Goal: Task Accomplishment & Management: Manage account settings

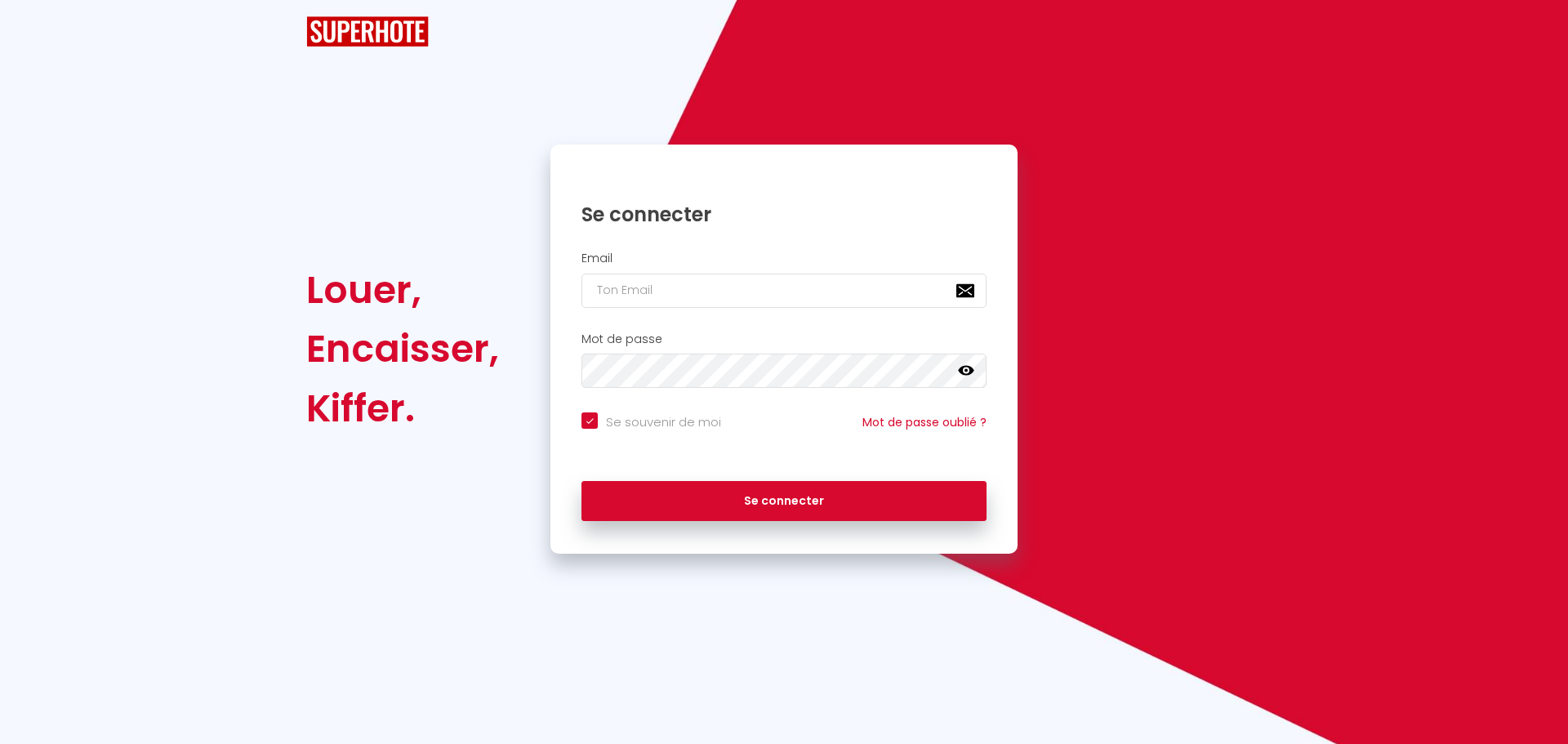
checkbox input "true"
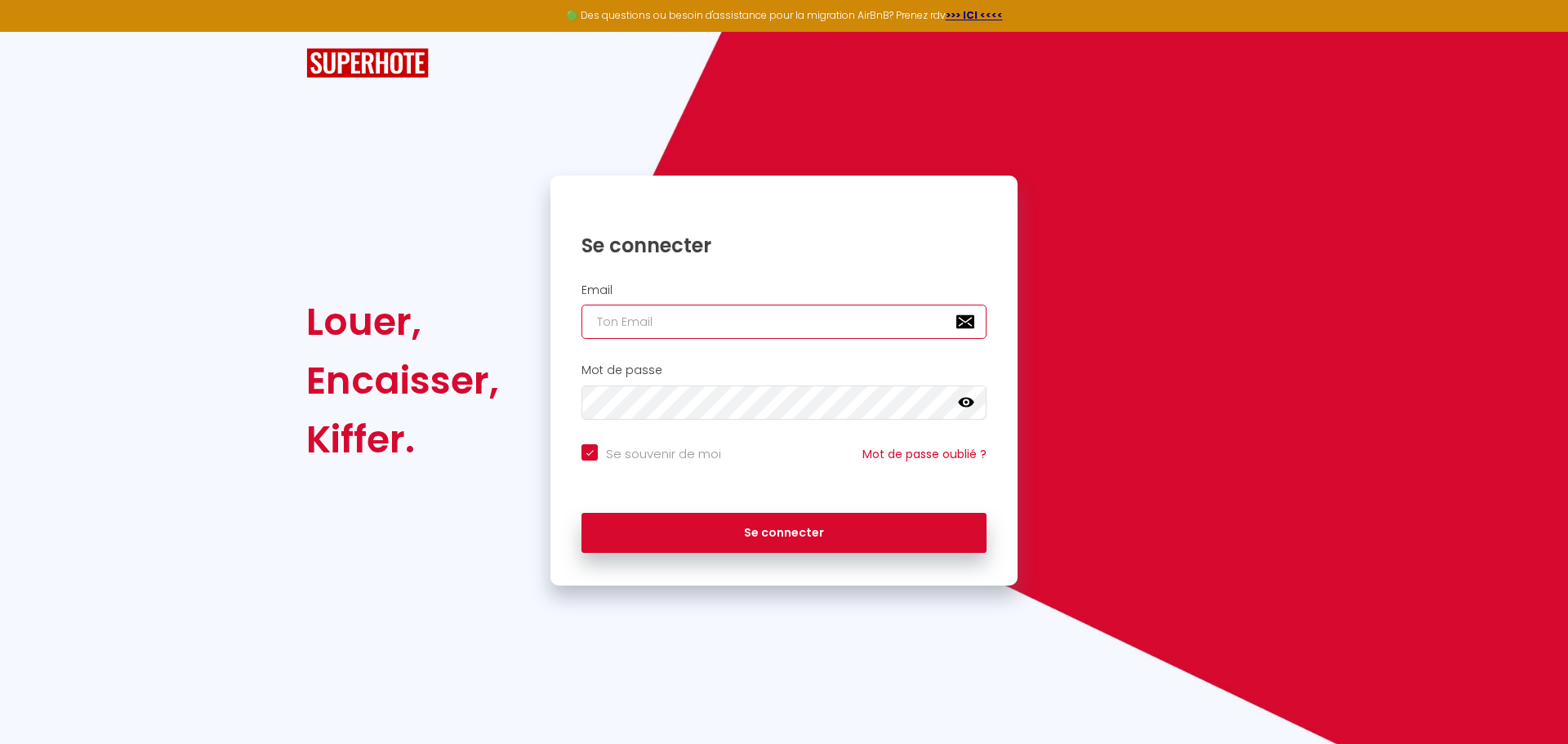
click at [708, 323] on input "email" at bounding box center [784, 321] width 405 height 34
type input "[EMAIL_ADDRESS][DOMAIN_NAME]"
click at [969, 405] on icon at bounding box center [967, 403] width 16 height 10
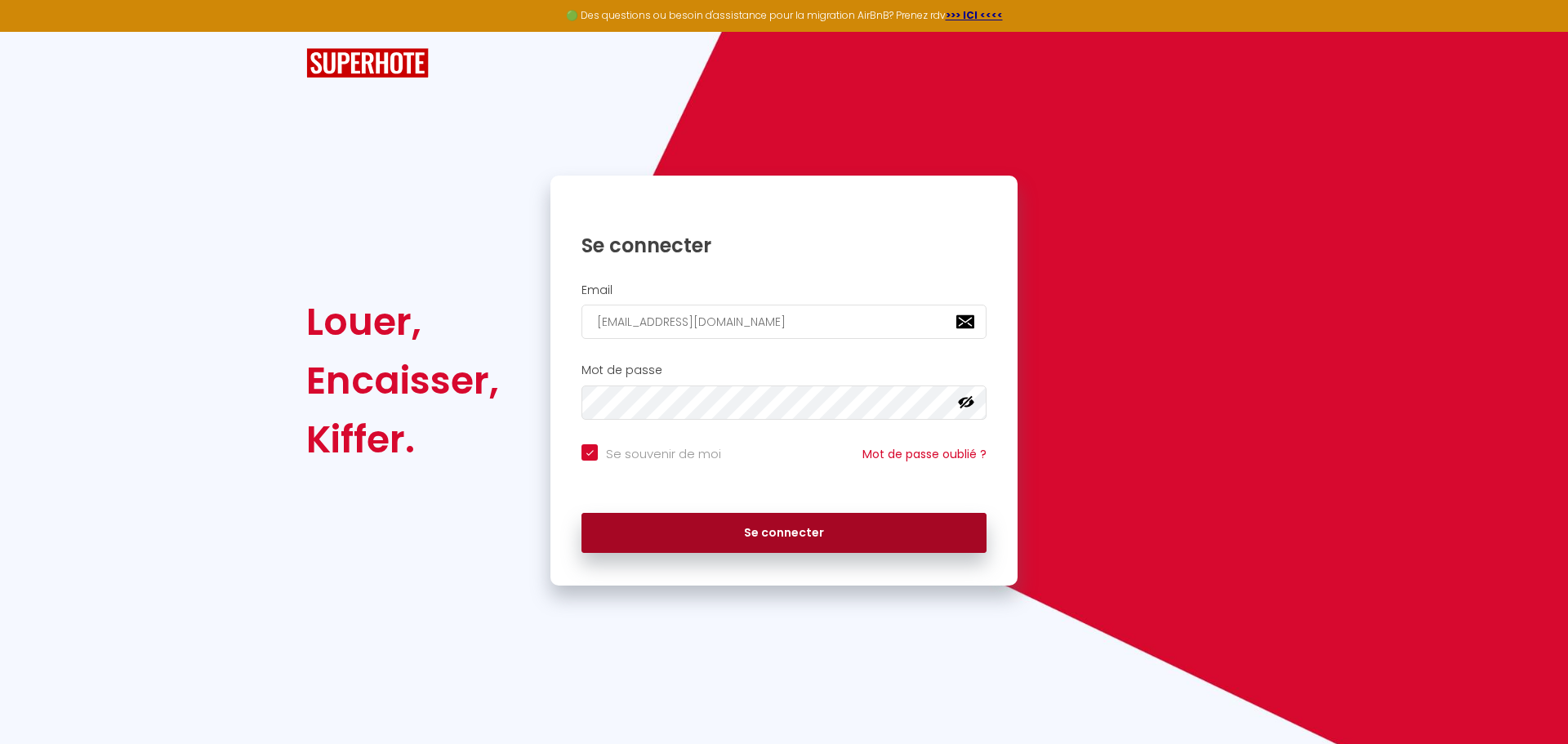
click at [785, 527] on button "Se connecter" at bounding box center [784, 533] width 405 height 41
click at [744, 529] on button "Se connecter" at bounding box center [784, 533] width 405 height 41
checkbox input "true"
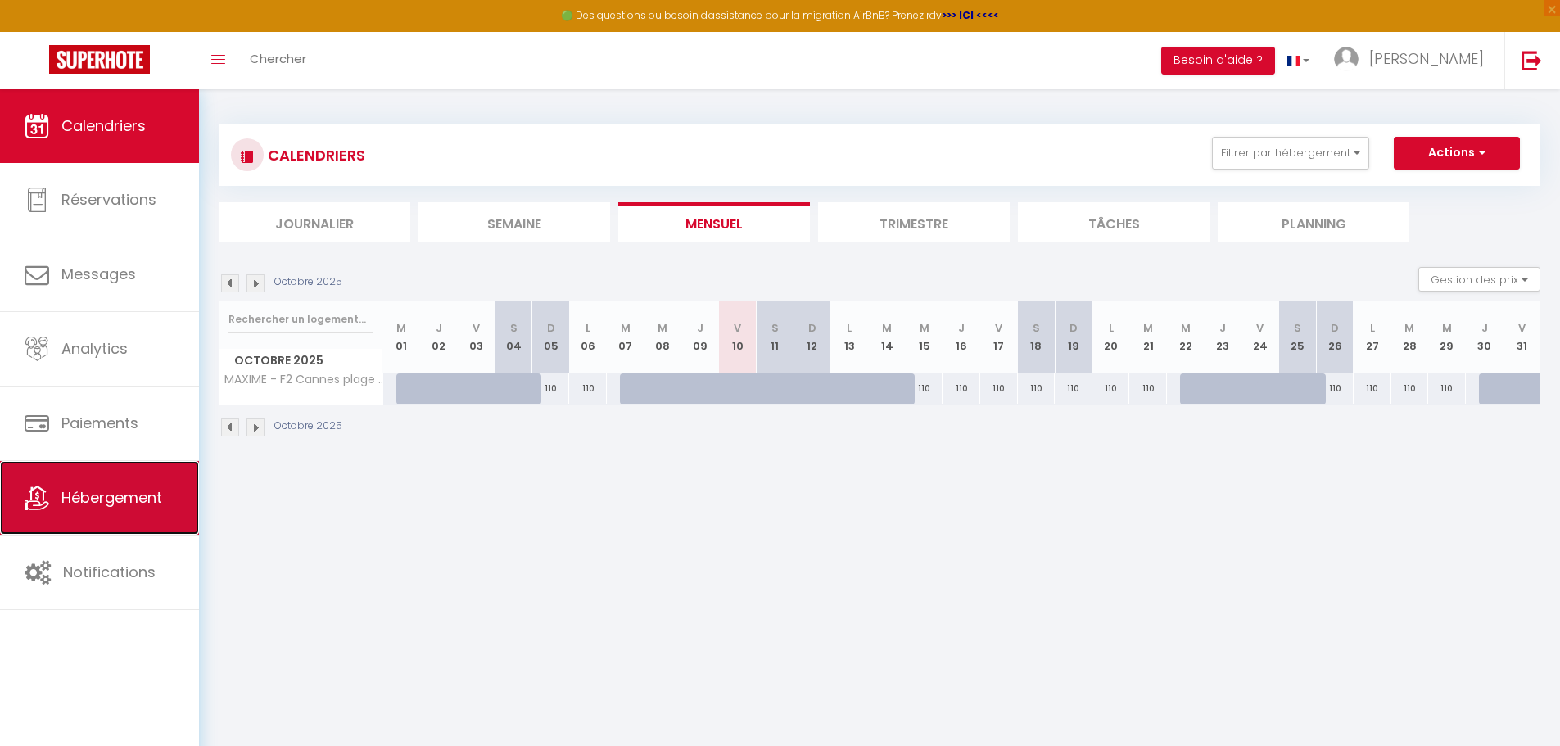
click at [69, 477] on link "Hébergement" at bounding box center [99, 498] width 199 height 74
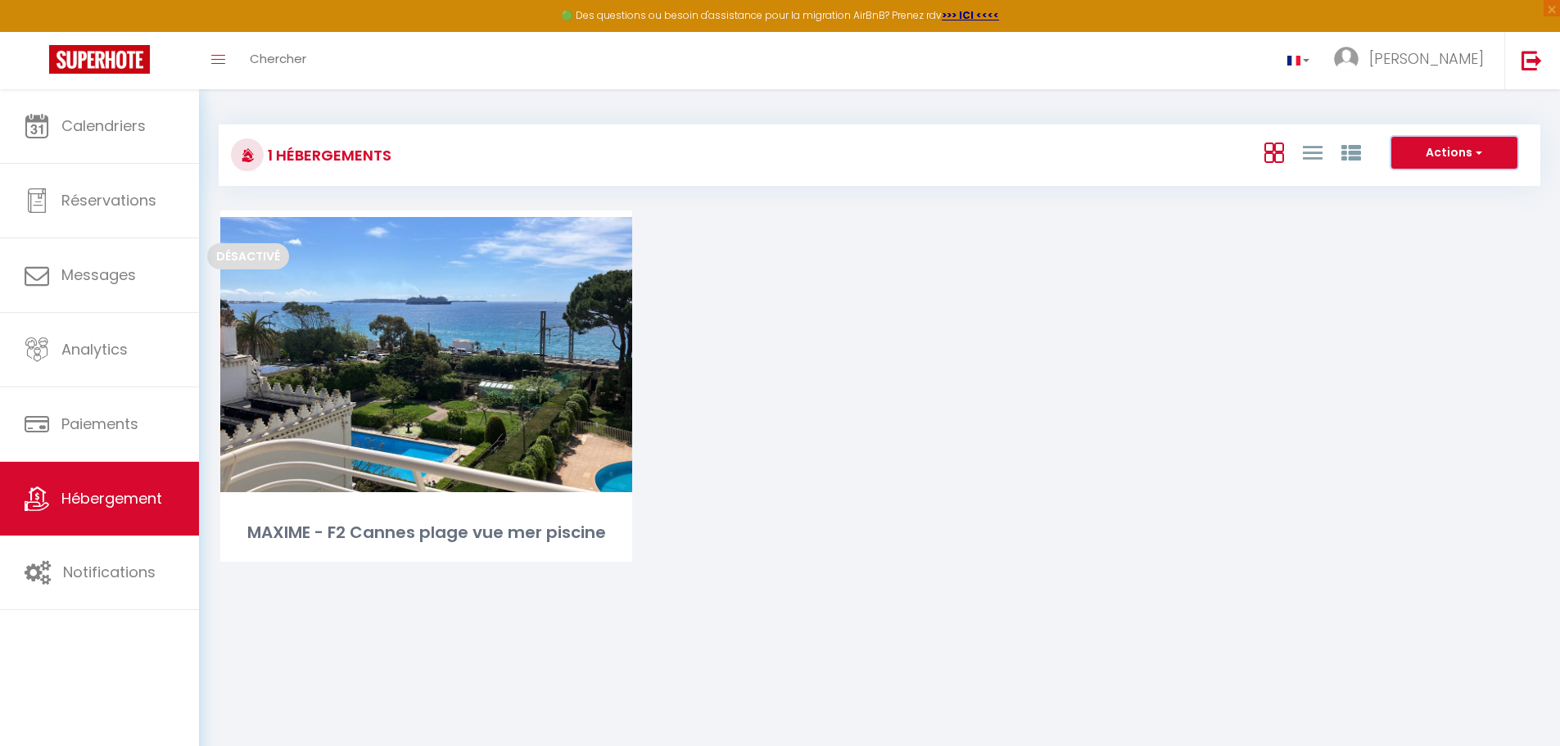
click at [1482, 149] on button "Actions" at bounding box center [1454, 153] width 126 height 33
click at [1325, 290] on div "Désactivé Editer MAXIME - F2 Cannes plage vue mer piscine" at bounding box center [879, 406] width 1359 height 392
click at [223, 62] on icon "Toggle menubar" at bounding box center [218, 60] width 14 height 10
click at [976, 545] on div "Désactivé Editer MAXIME - F2 Cannes plage vue mer piscine" at bounding box center [879, 406] width 1359 height 392
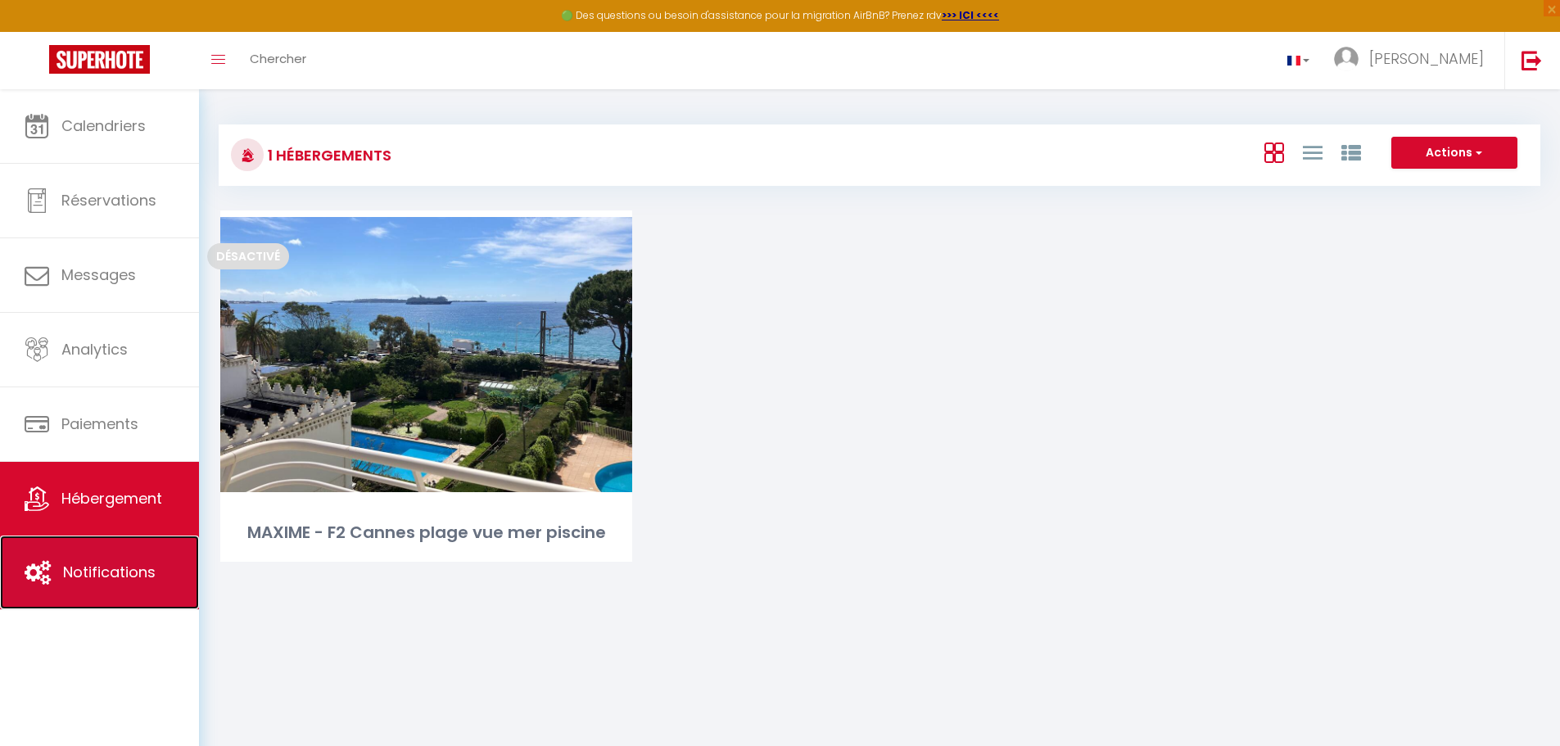
click at [93, 587] on link "Notifications" at bounding box center [99, 573] width 199 height 74
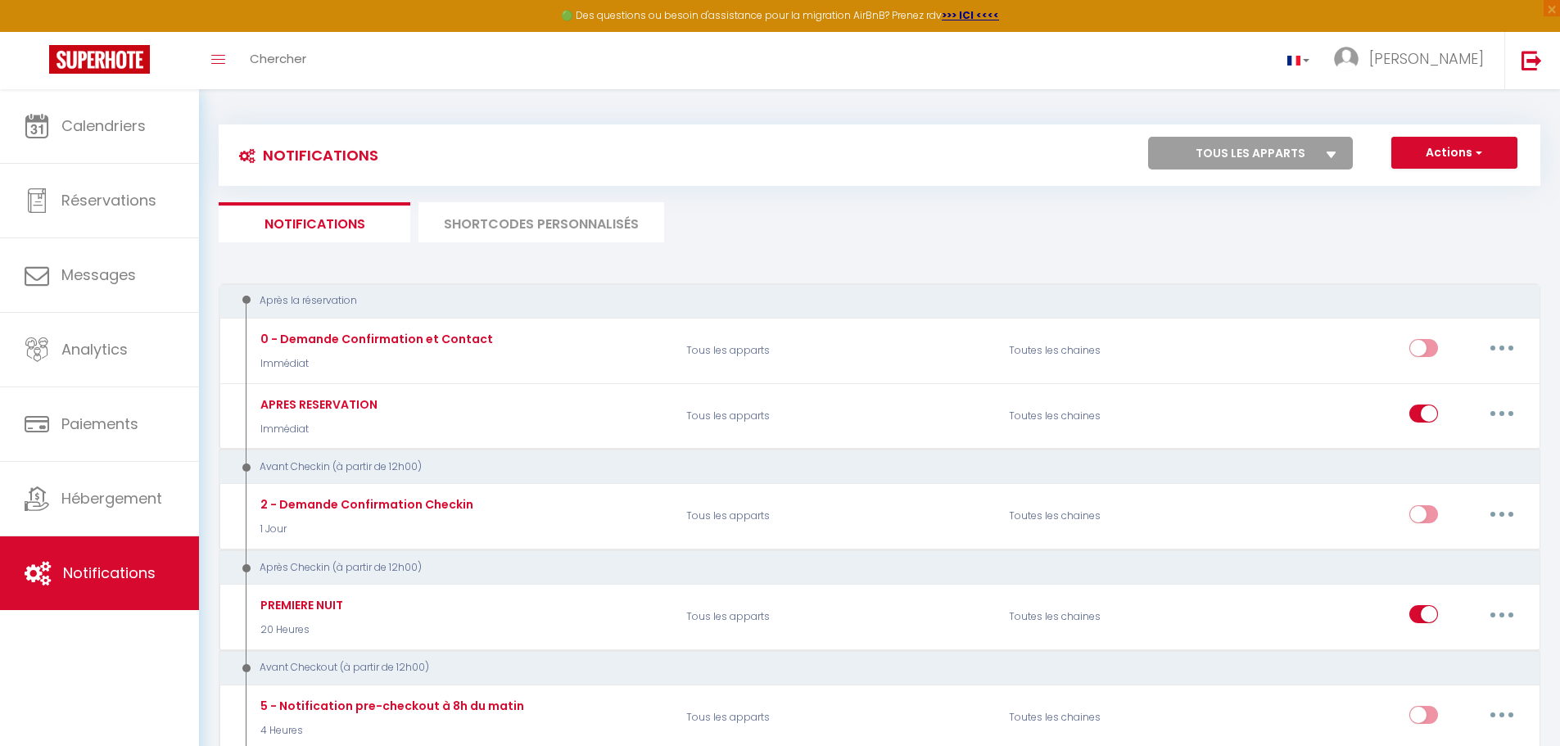
click at [1334, 155] on icon at bounding box center [1332, 154] width 10 height 7
click at [1334, 155] on select "Tous les apparts MAXIME - F2 Cannes plage vue mer piscine" at bounding box center [1250, 153] width 205 height 33
click at [1481, 156] on span "button" at bounding box center [1477, 152] width 10 height 16
click at [1164, 229] on ul "Notifications SHORTCODES PERSONNALISÉS" at bounding box center [880, 222] width 1322 height 40
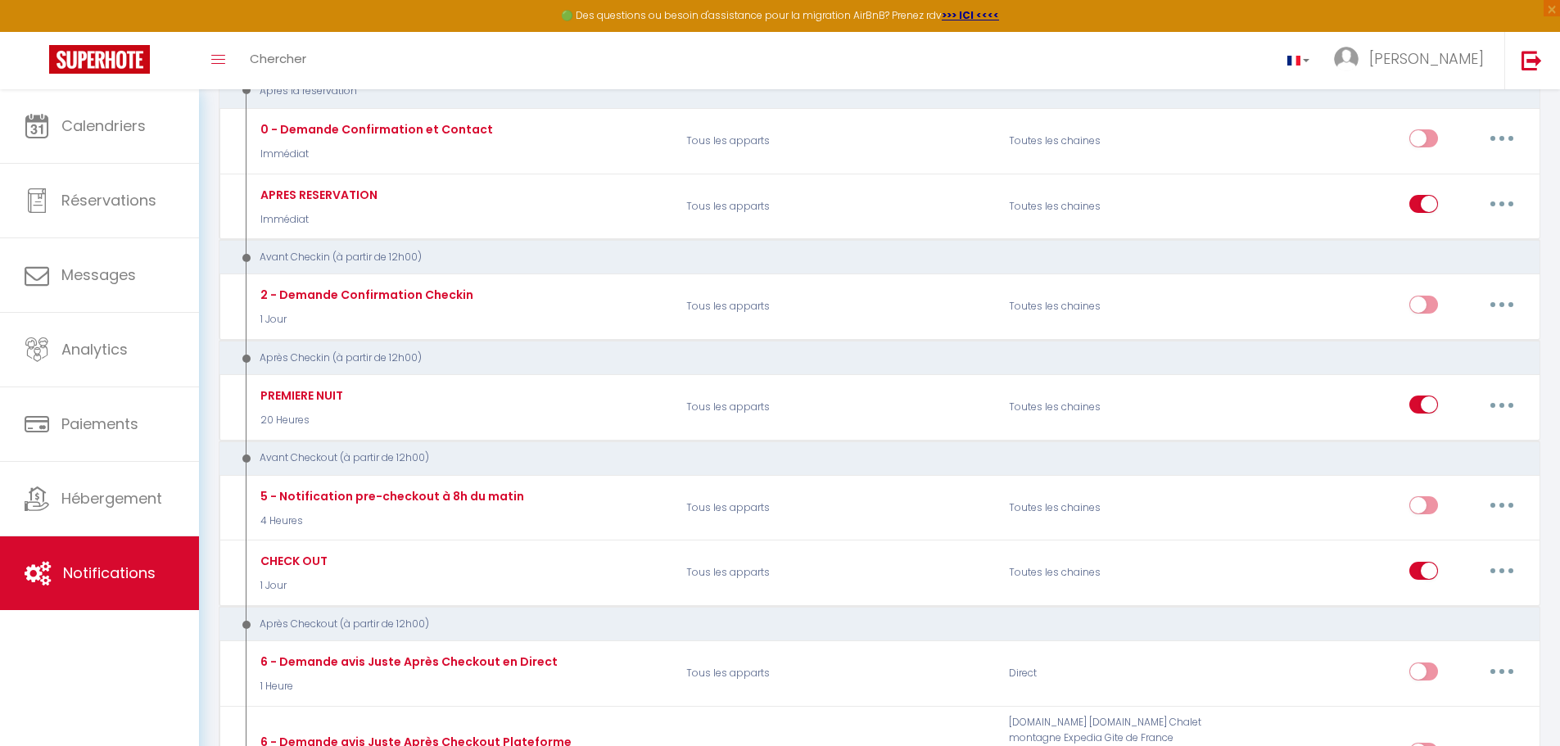
scroll to position [246, 0]
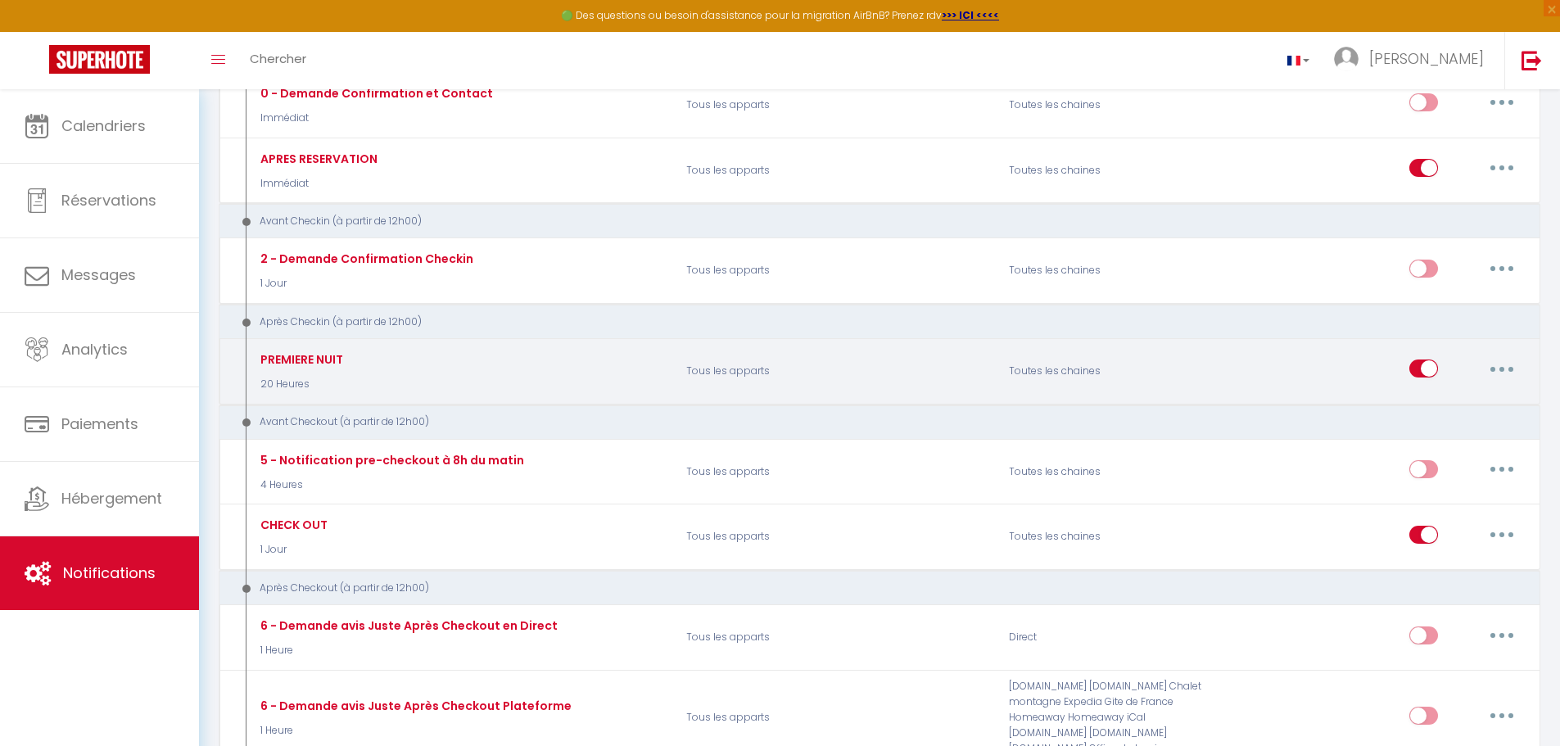
click at [1416, 370] on input "checkbox" at bounding box center [1423, 371] width 29 height 25
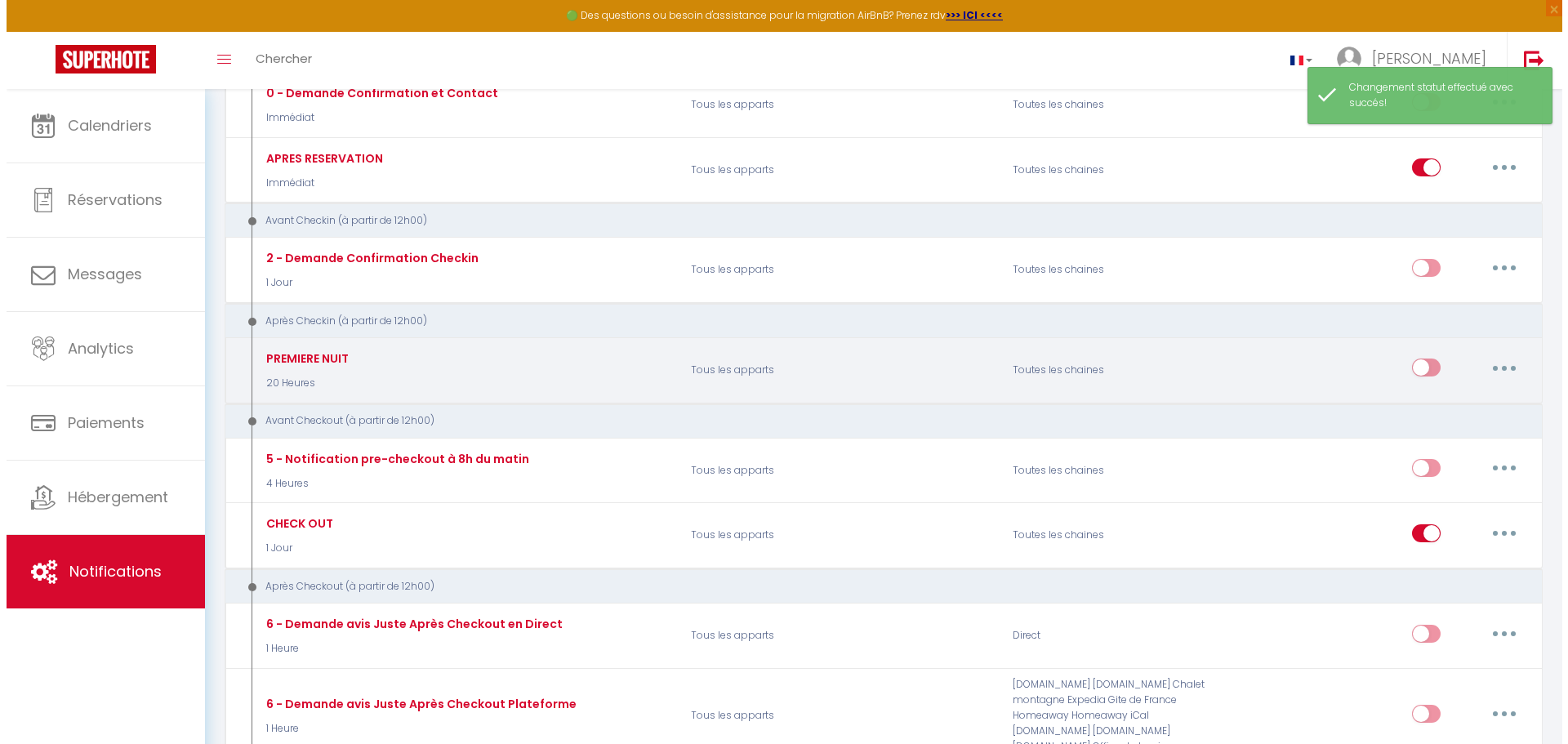
scroll to position [164, 0]
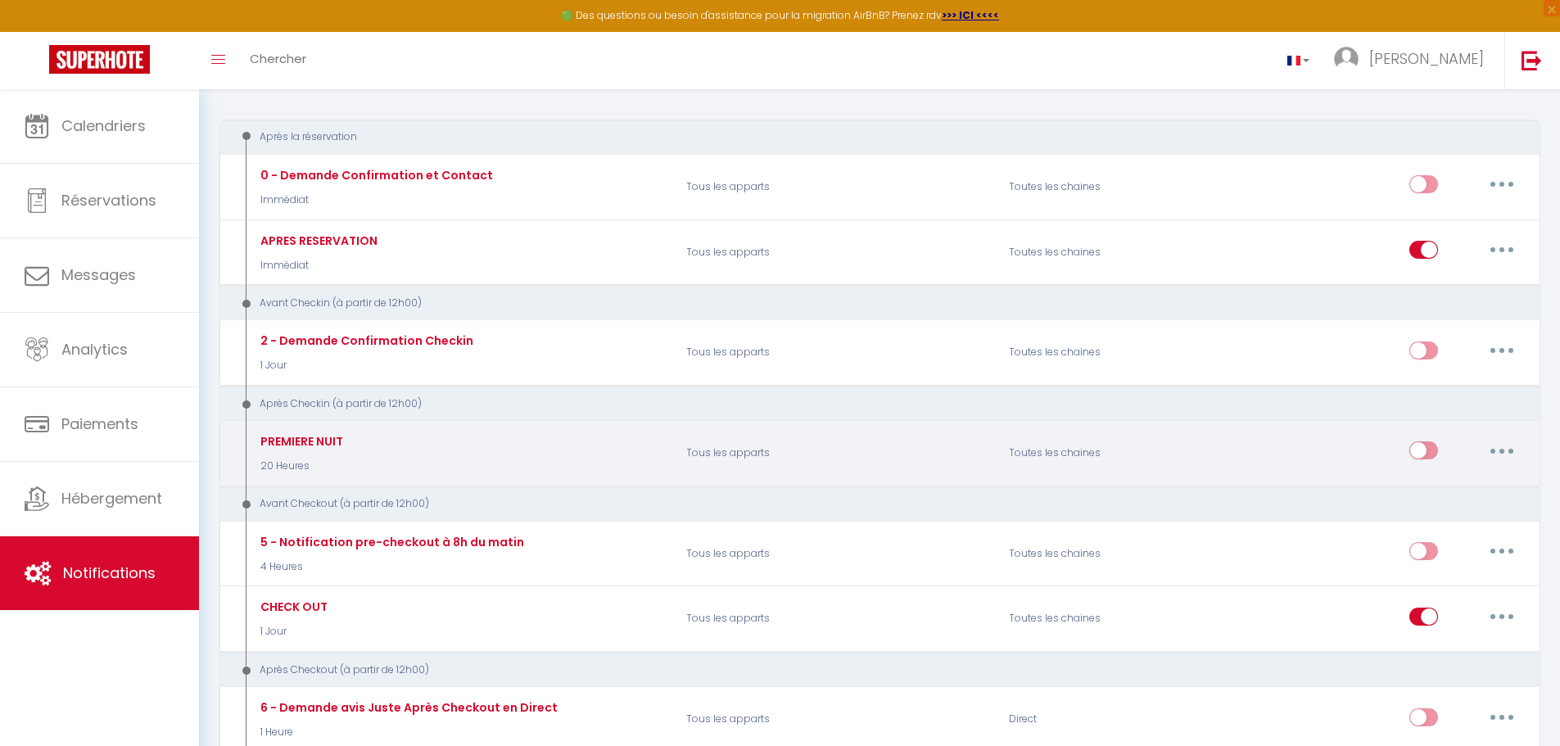
click at [1420, 455] on input "checkbox" at bounding box center [1423, 453] width 29 height 25
checkbox input "true"
select select
checkbox input "false"
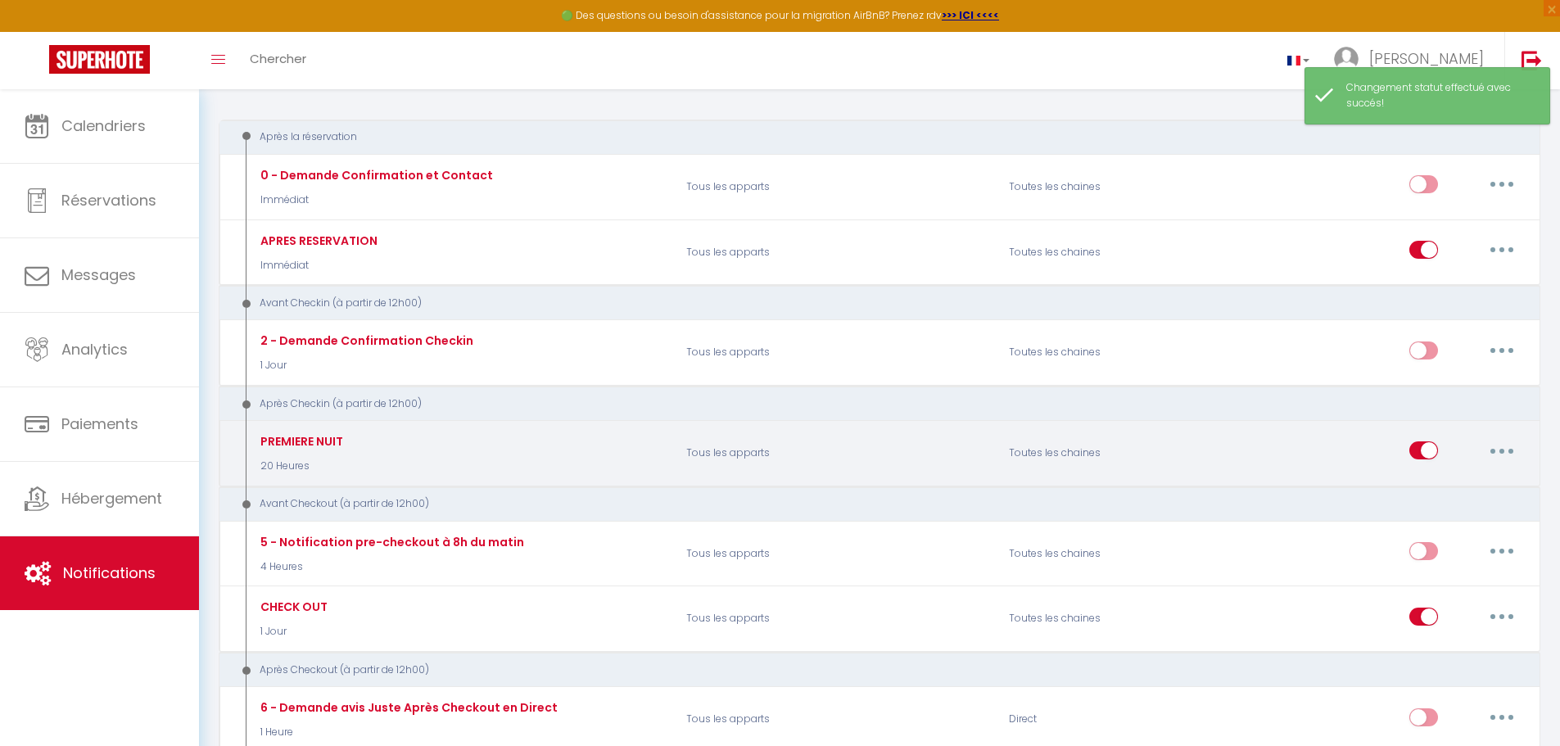
click at [1506, 448] on button "button" at bounding box center [1502, 450] width 46 height 26
click at [1445, 485] on link "Editer" at bounding box center [1459, 488] width 121 height 28
type input "PREMIERE NUIT"
select select "3"
select select "20 Heures"
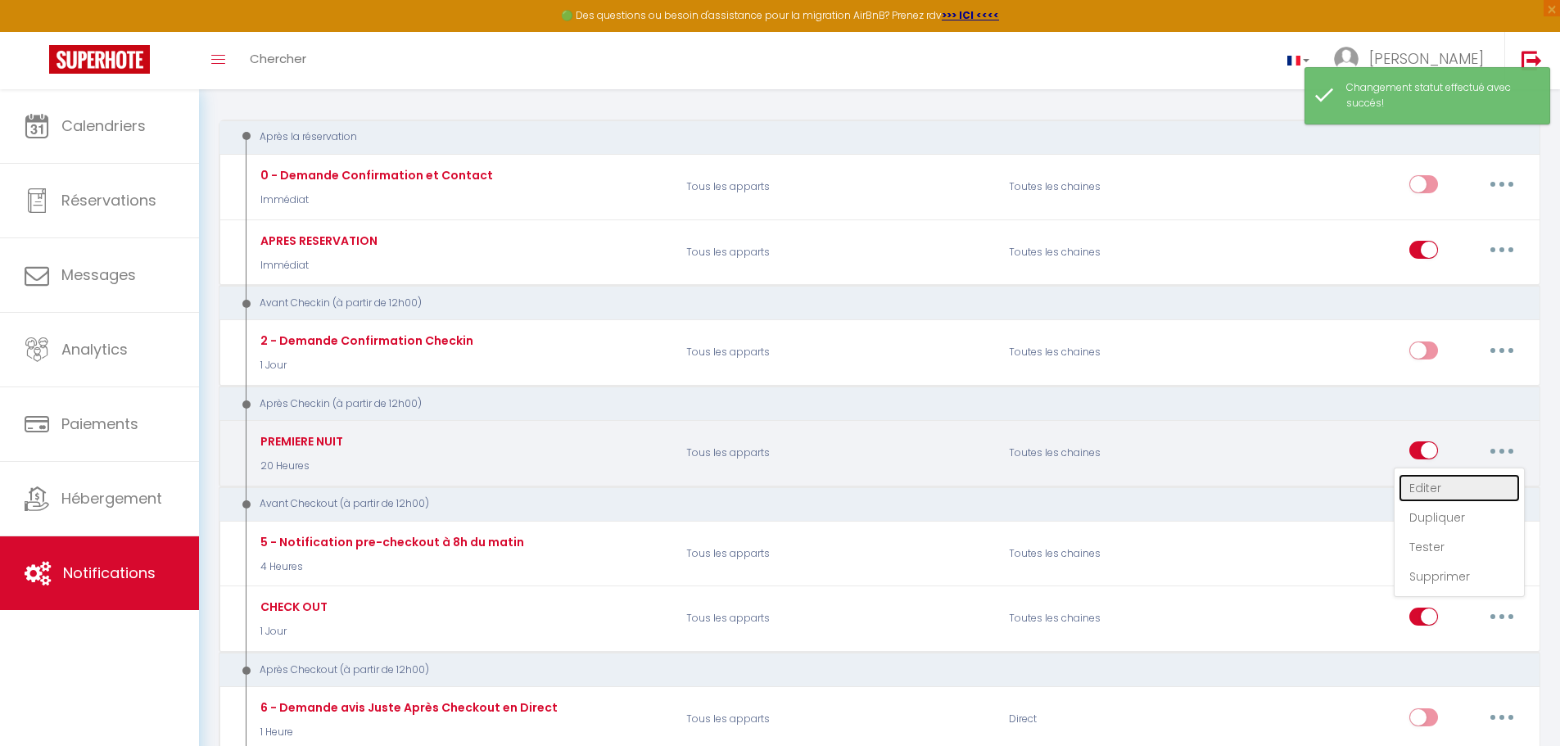
select select "if_booking_is_paid"
checkbox input "true"
checkbox input "false"
radio input "true"
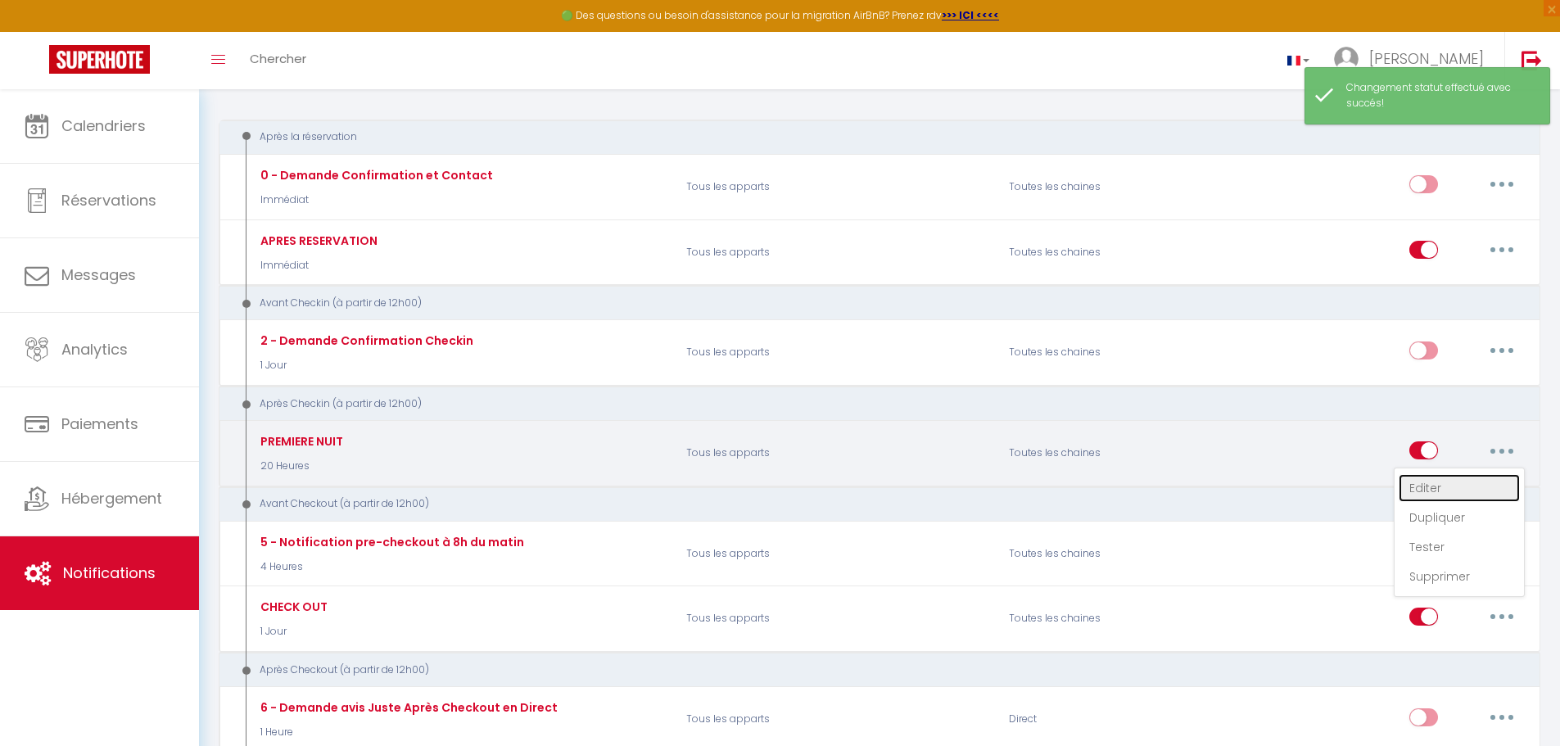
type input "PREMIERE NUIT"
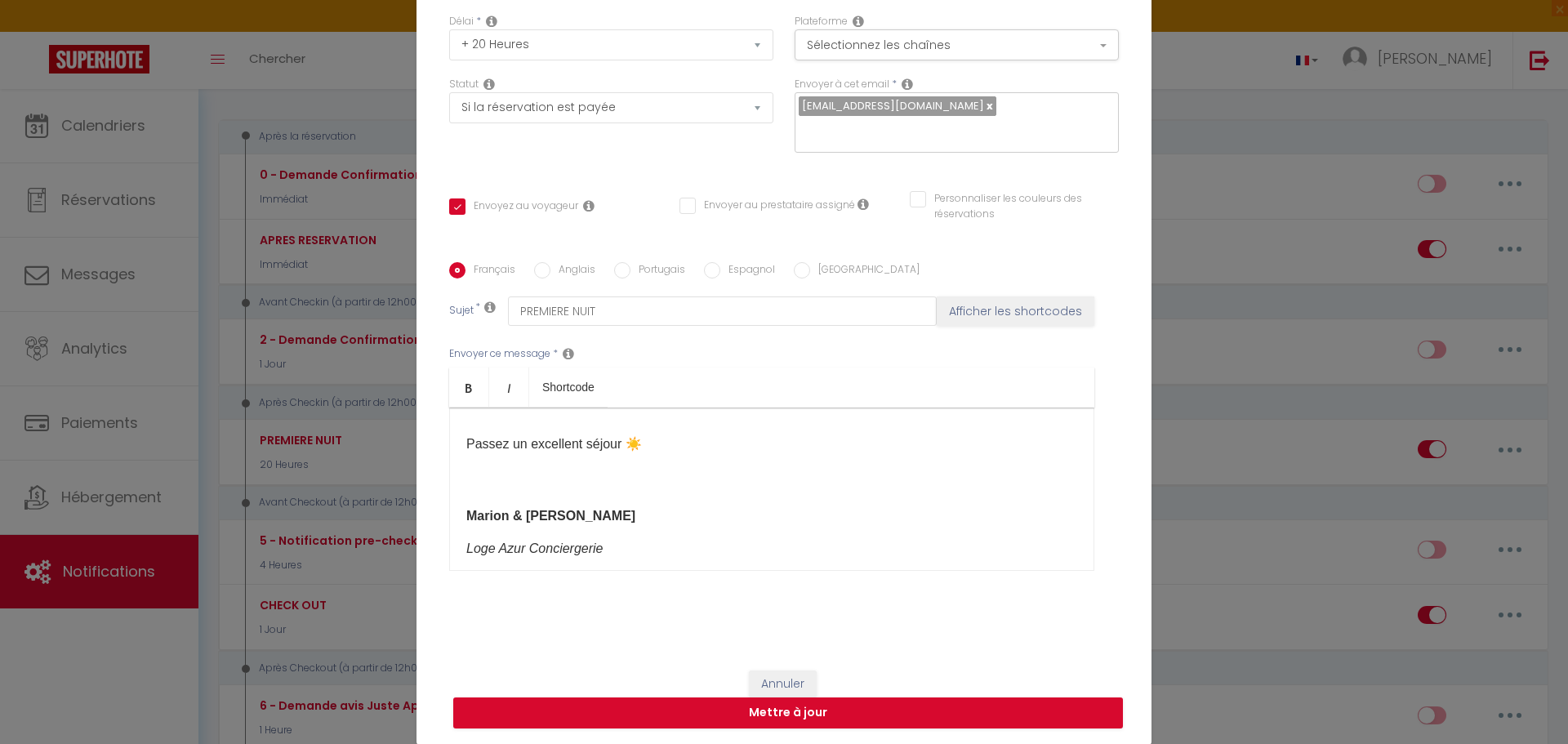
scroll to position [266, 0]
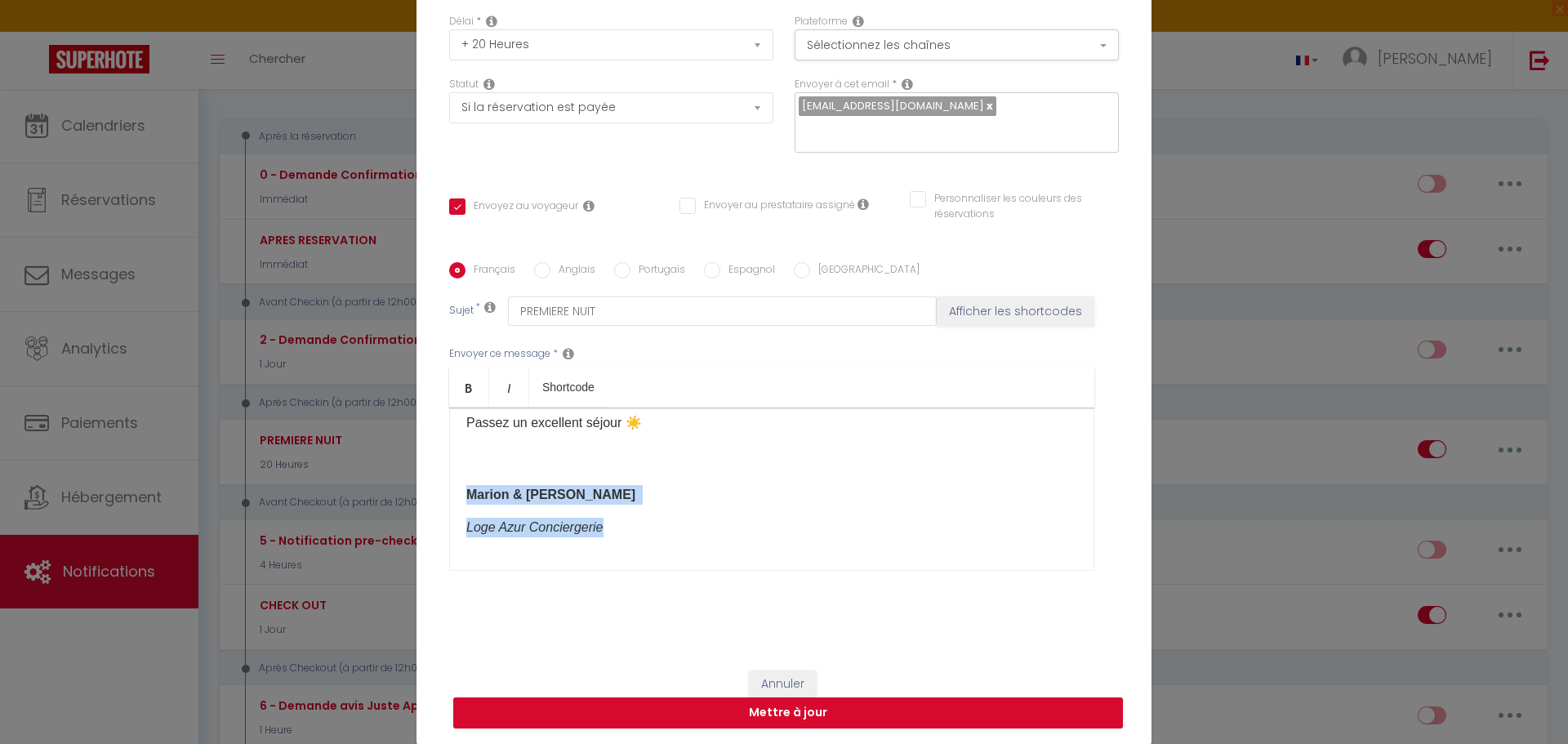
drag, startPoint x: 621, startPoint y: 528, endPoint x: 423, endPoint y: 492, distance: 201.2
click at [423, 492] on div "Titre * PREMIERE NUIT Pour cet hébergement Sélectionner les hébergements Tous l…" at bounding box center [784, 263] width 735 height 782
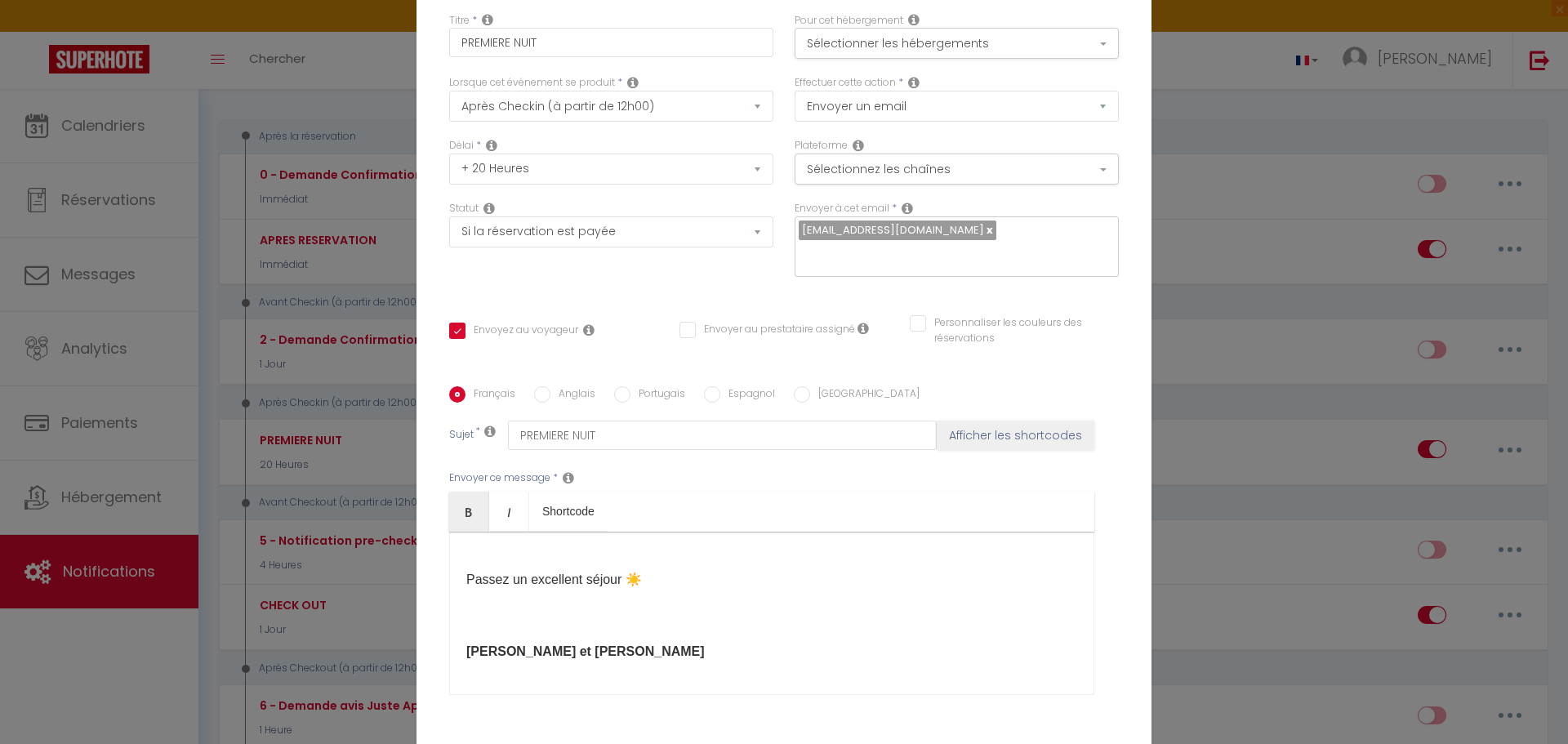
scroll to position [0, 0]
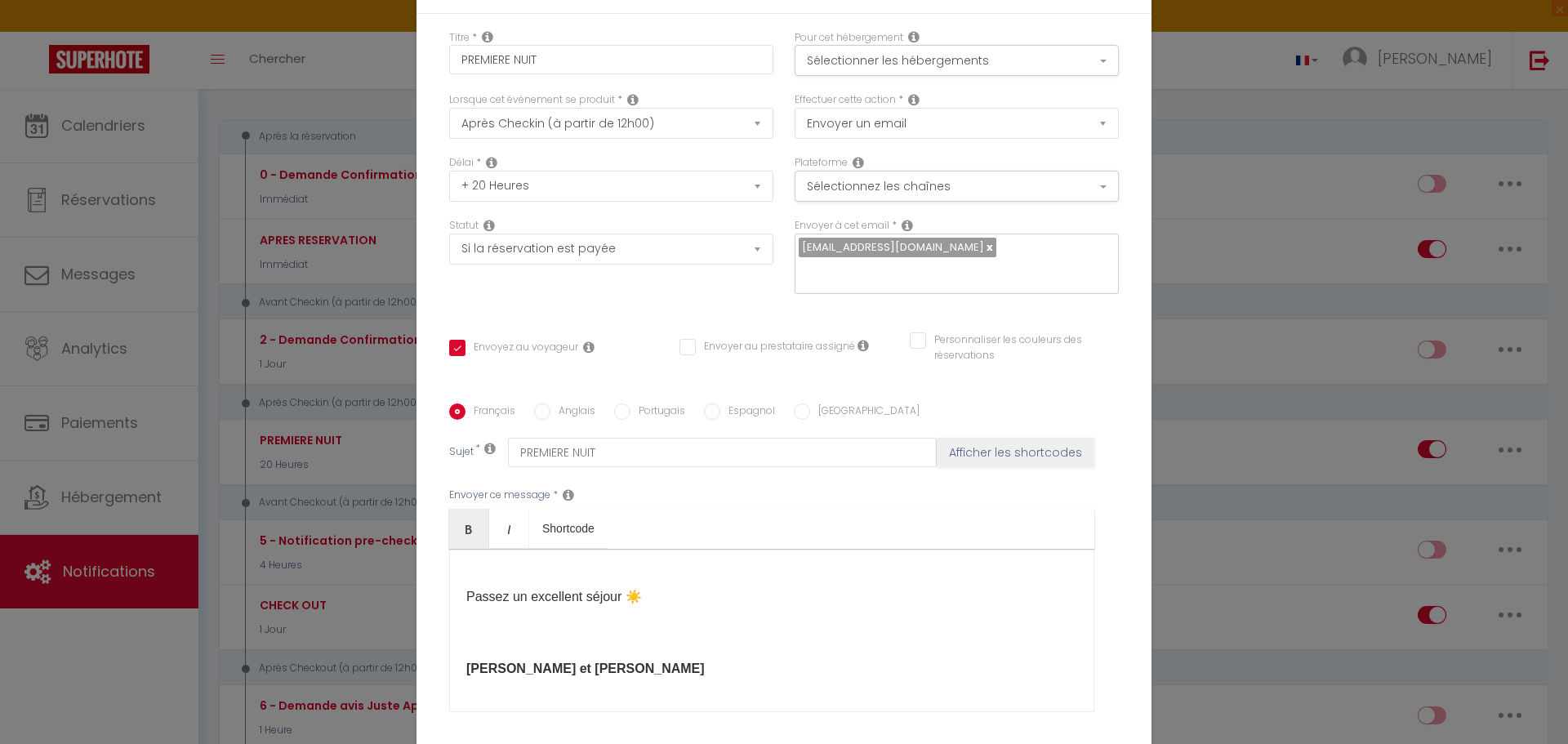
click at [984, 246] on link at bounding box center [988, 247] width 9 height 16
checkbox input "true"
checkbox input "false"
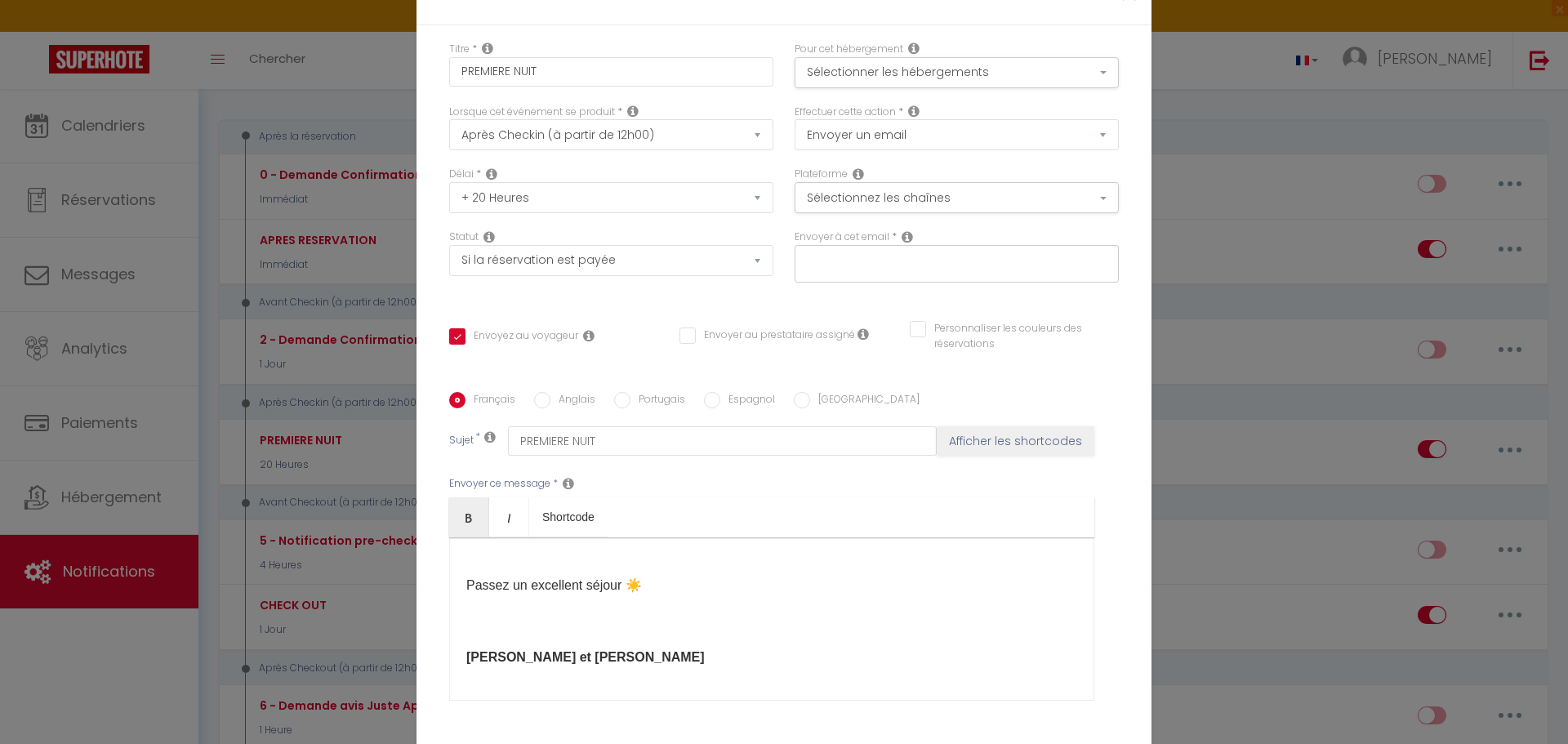
click at [948, 258] on input "text" at bounding box center [953, 260] width 308 height 21
type input "[EMAIL_ADDRESS][DOMAIN_NAME]"
checkbox input "true"
checkbox input "false"
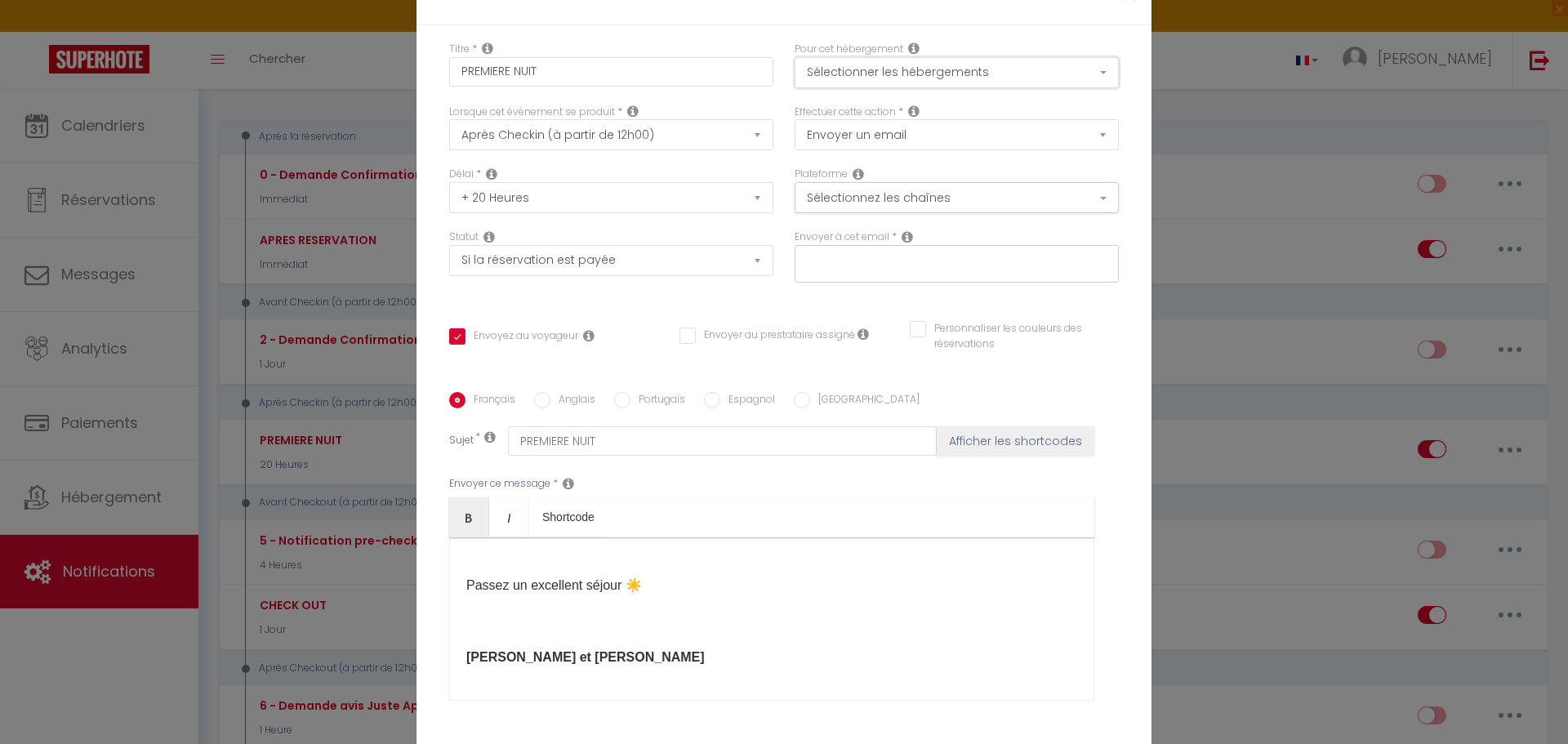
click at [1102, 75] on button "Sélectionner les hébergements" at bounding box center [957, 72] width 324 height 31
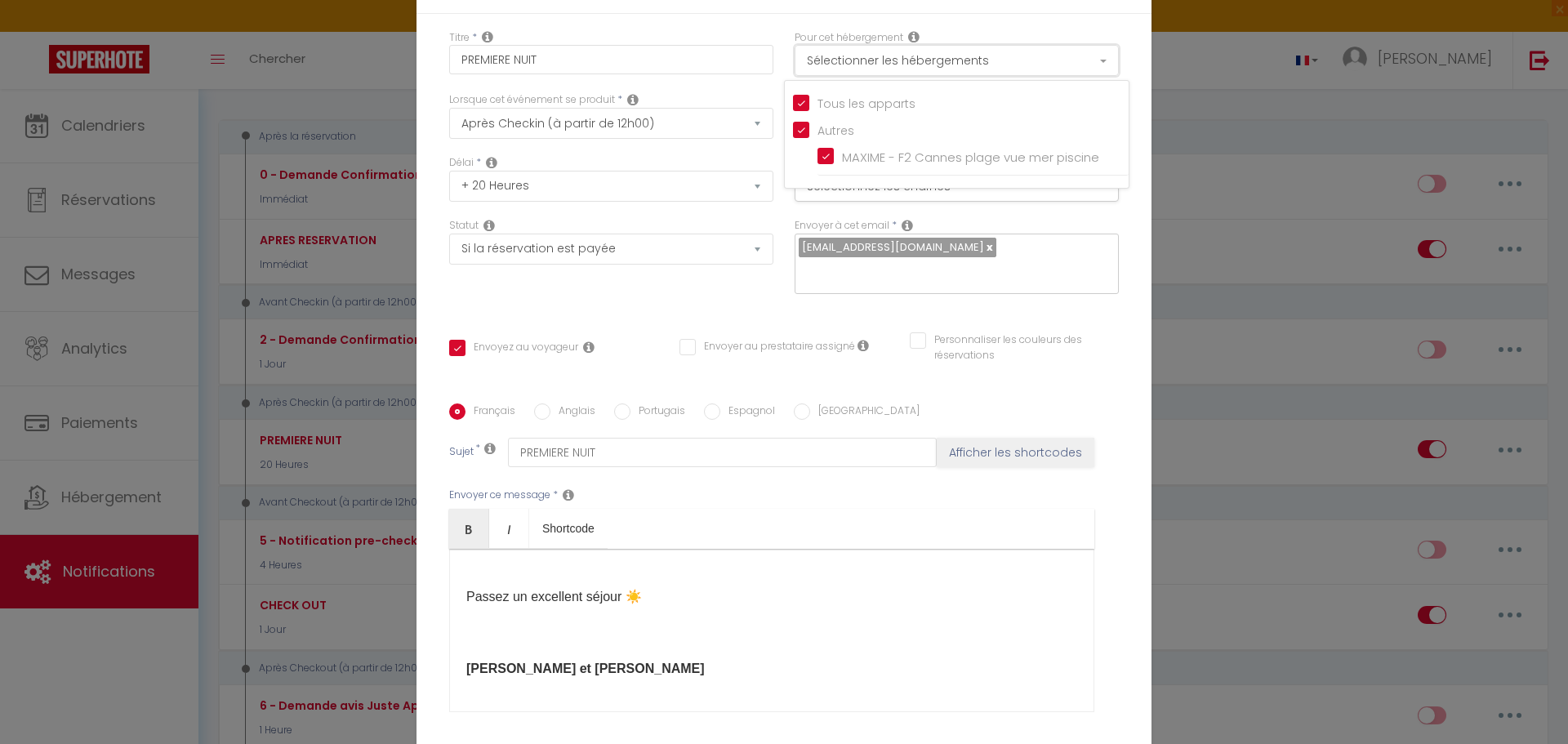
click at [1102, 75] on button "Sélectionner les hébergements" at bounding box center [957, 60] width 324 height 31
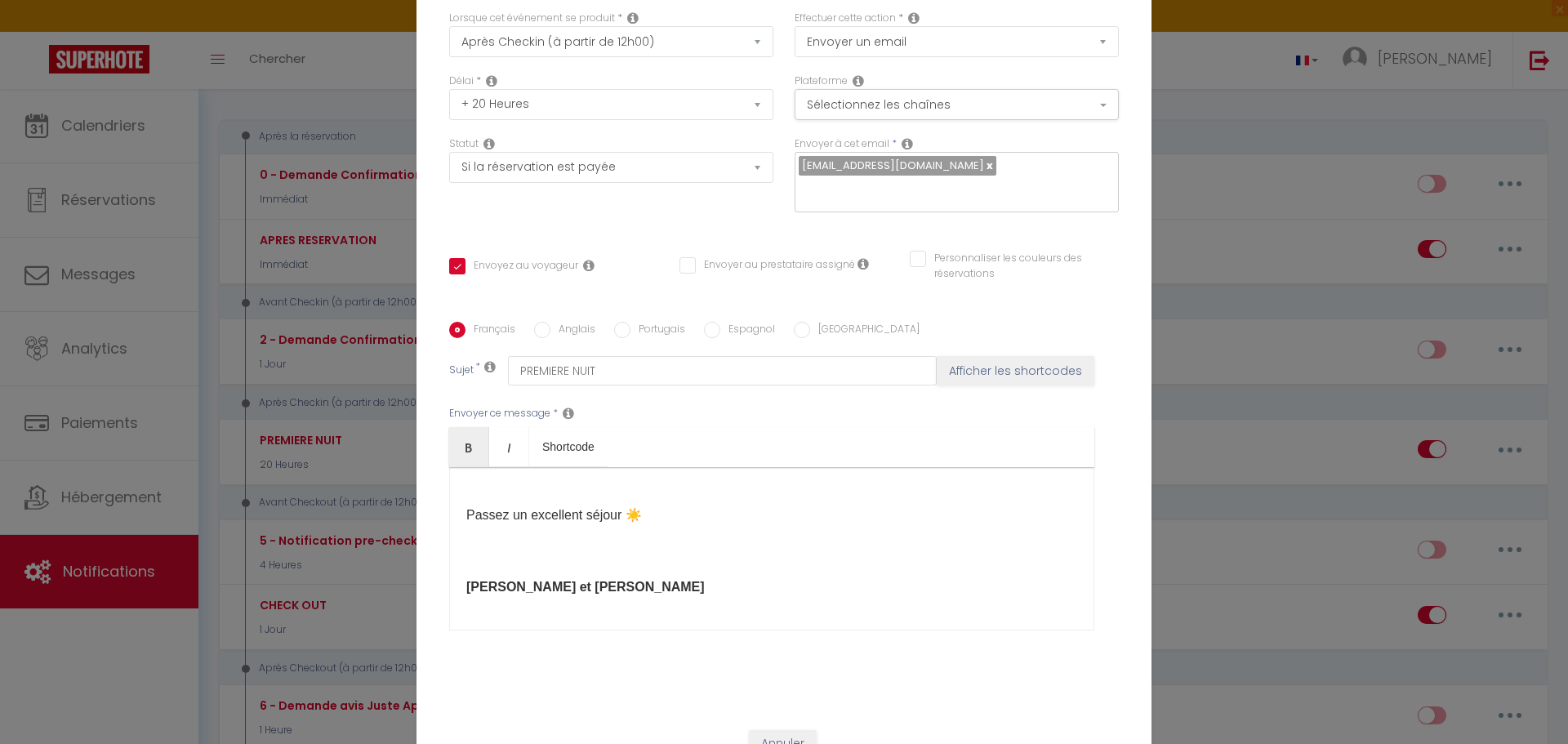
scroll to position [130, 0]
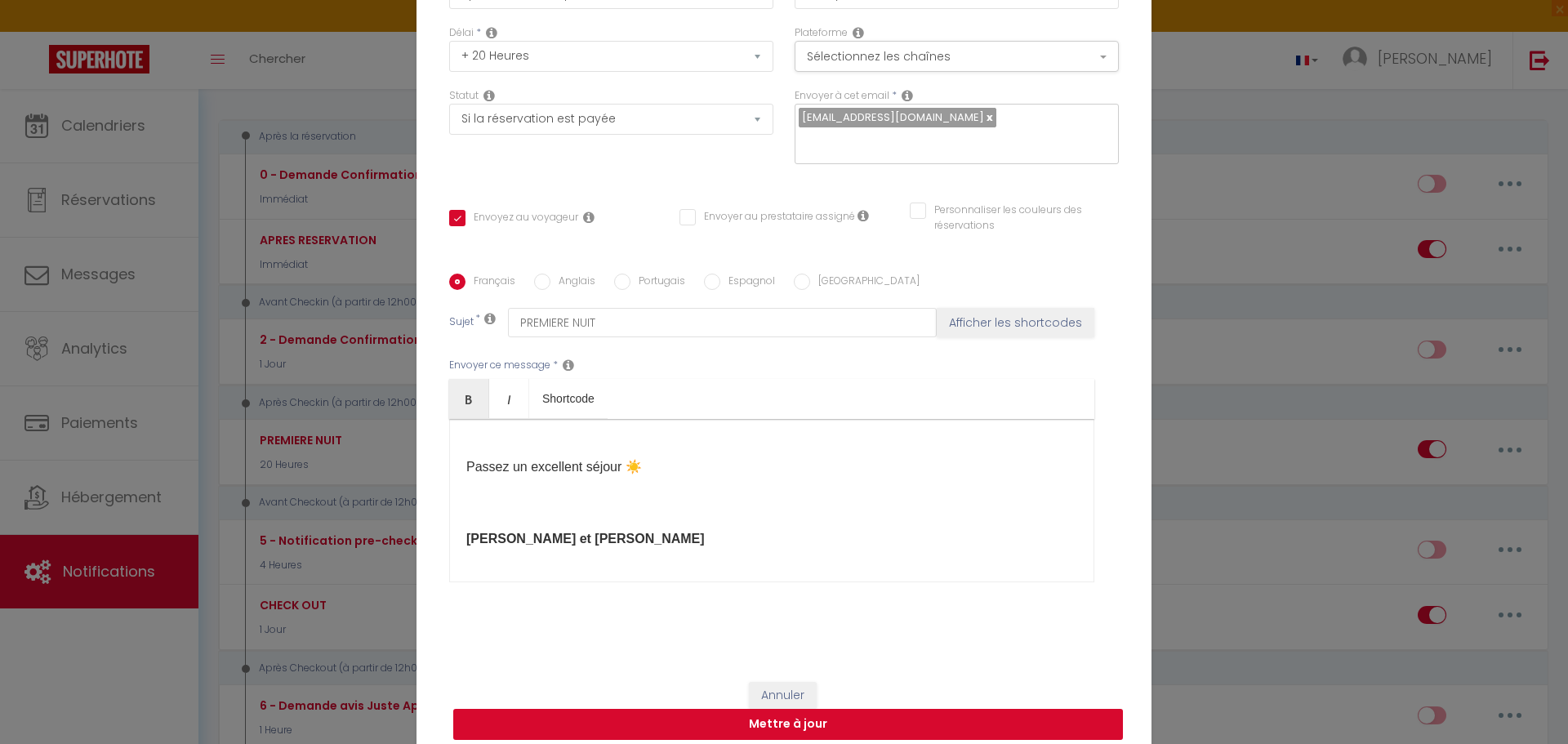
click at [790, 719] on button "Mettre à jour" at bounding box center [787, 724] width 669 height 31
checkbox input "true"
checkbox input "false"
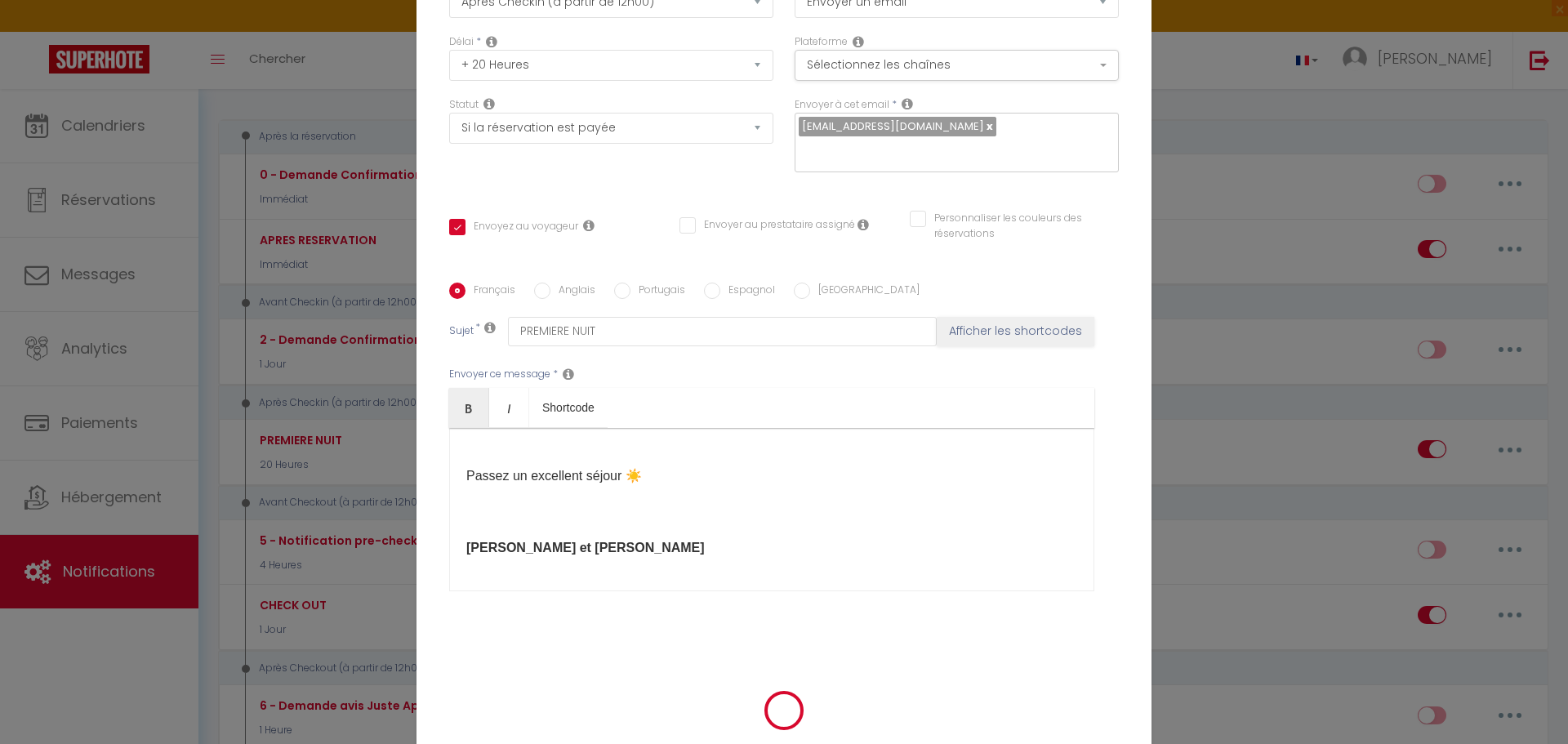
scroll to position [122, 0]
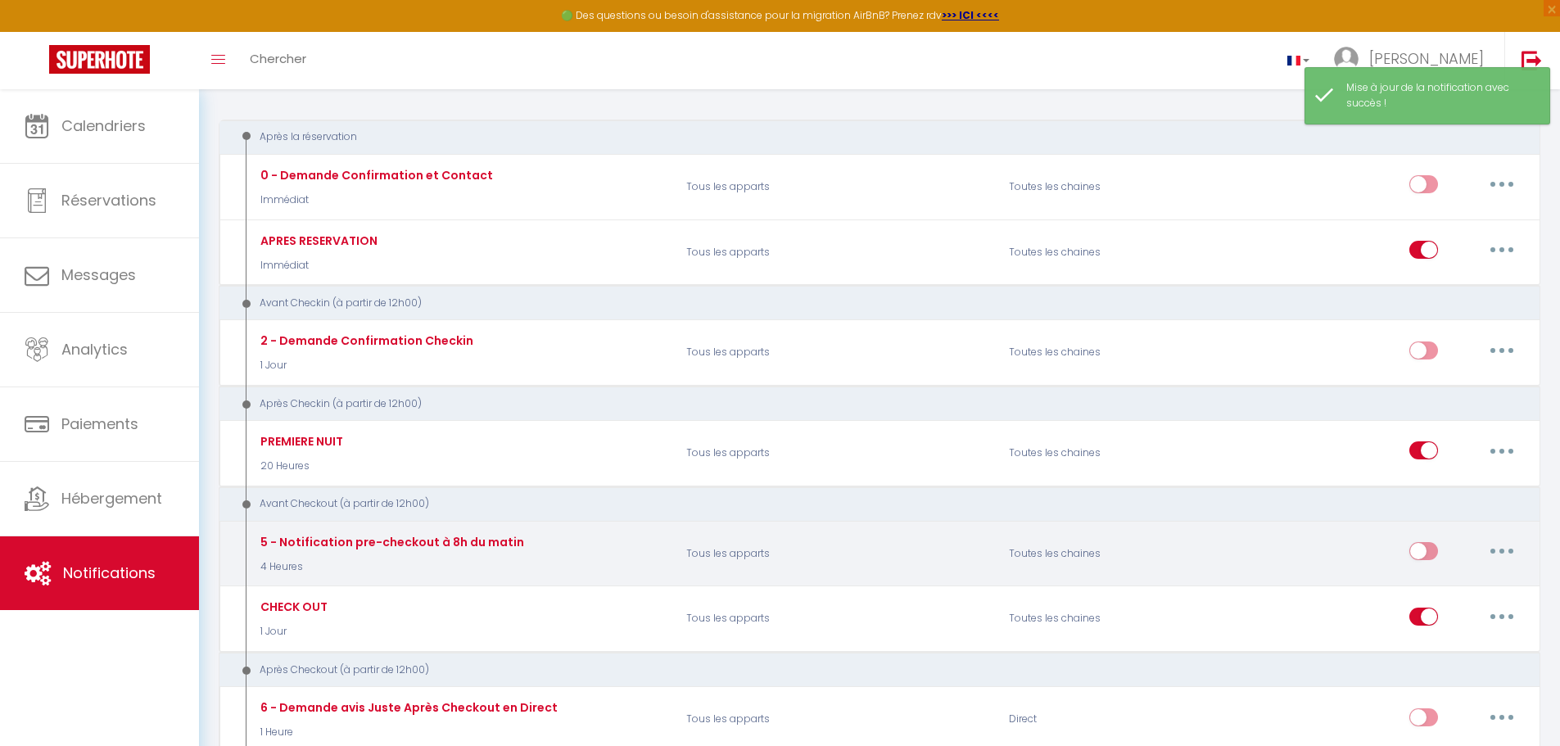
checkbox input "true"
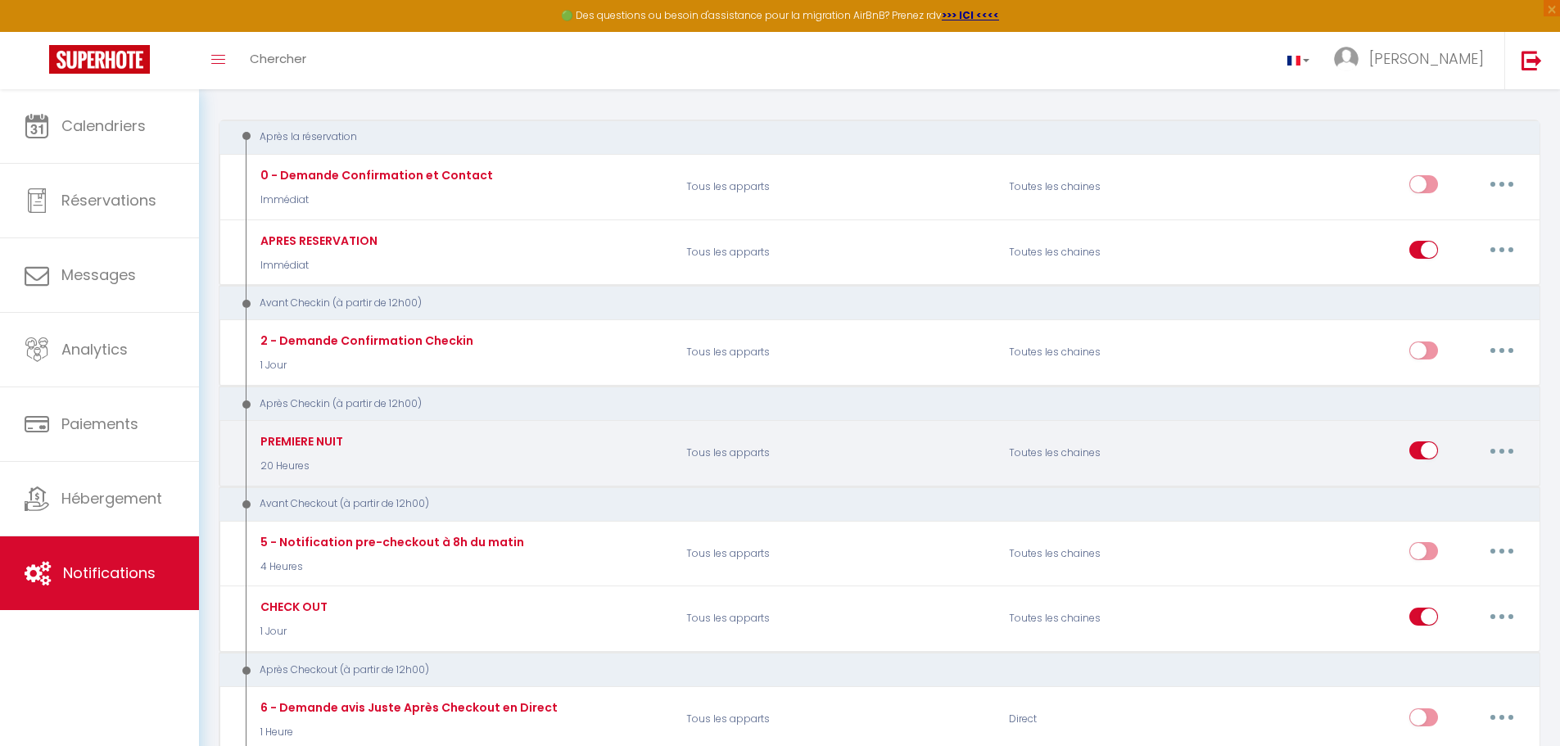
click at [1497, 450] on button "button" at bounding box center [1502, 450] width 46 height 26
click at [1441, 493] on link "Editer" at bounding box center [1459, 488] width 121 height 28
type input "PREMIERE NUIT"
select select "3"
select select "20 Heures"
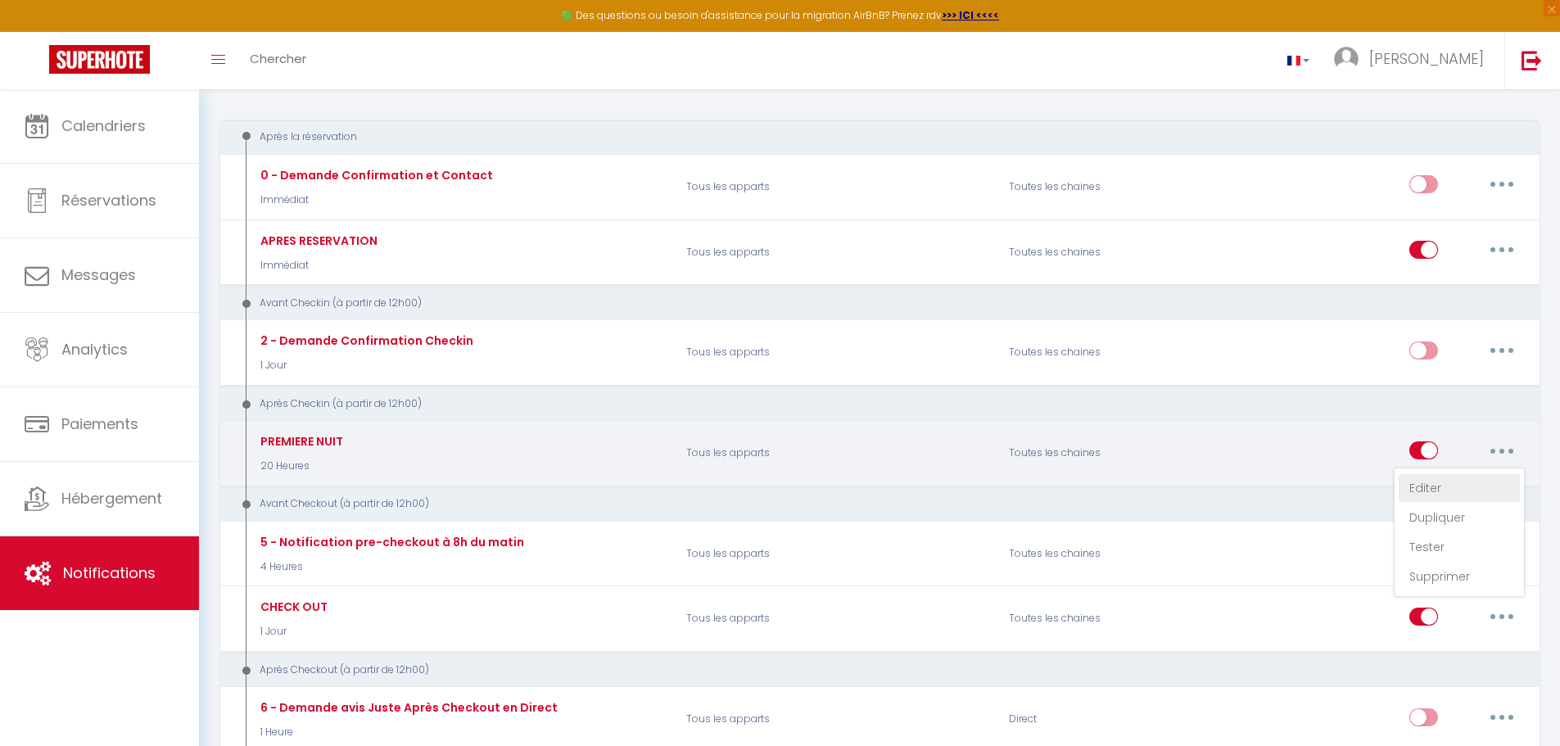
select select "if_booking_is_paid"
checkbox input "true"
checkbox input "false"
radio input "true"
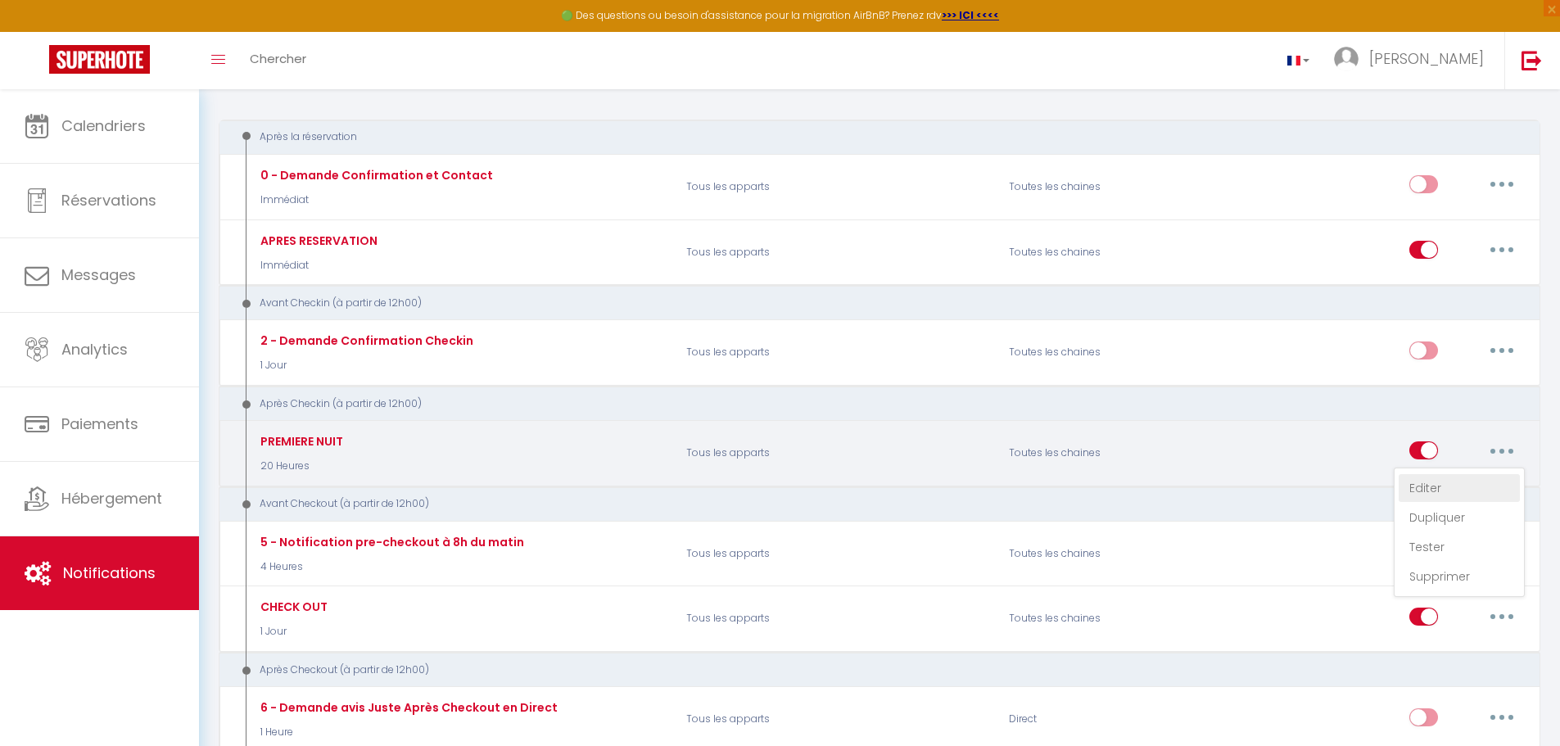
type input "PREMIERE NUIT"
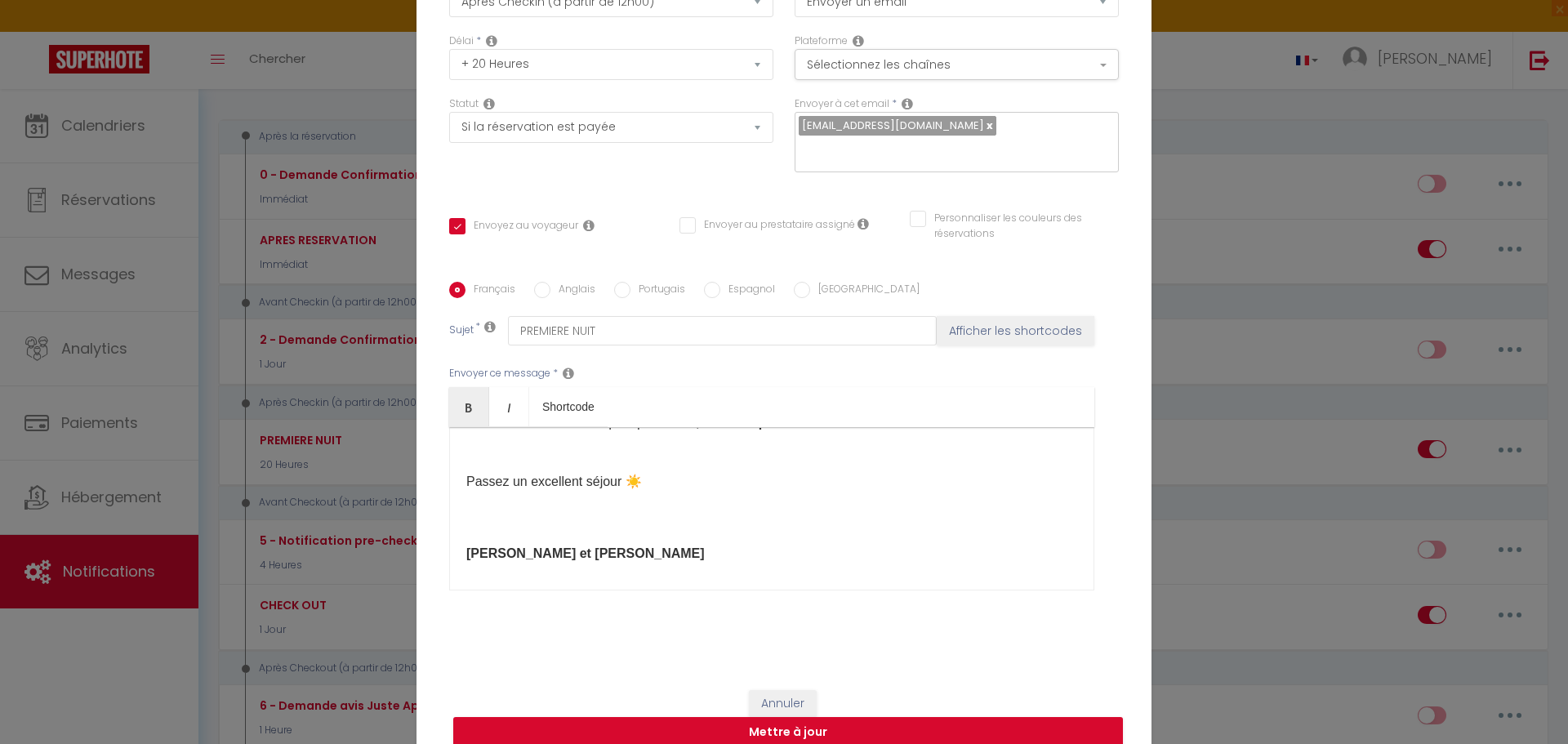
scroll to position [233, 0]
drag, startPoint x: 599, startPoint y: 538, endPoint x: 427, endPoint y: 529, distance: 172.2
click at [427, 529] on div "Titre * PREMIERE NUIT Pour cet hébergement Sélectionner les hébergements Tous l…" at bounding box center [784, 283] width 735 height 782
click at [489, 513] on div "Bonjour [GUEST:FIRST_NAME]​ , Nous espérons que vous avez bien dormi et que vou…" at bounding box center [771, 509] width 645 height 164
click at [456, 506] on div "Bonjour [GUEST:FIRST_NAME]​ , Nous espérons que vous avez bien dormi et que vou…" at bounding box center [771, 509] width 645 height 164
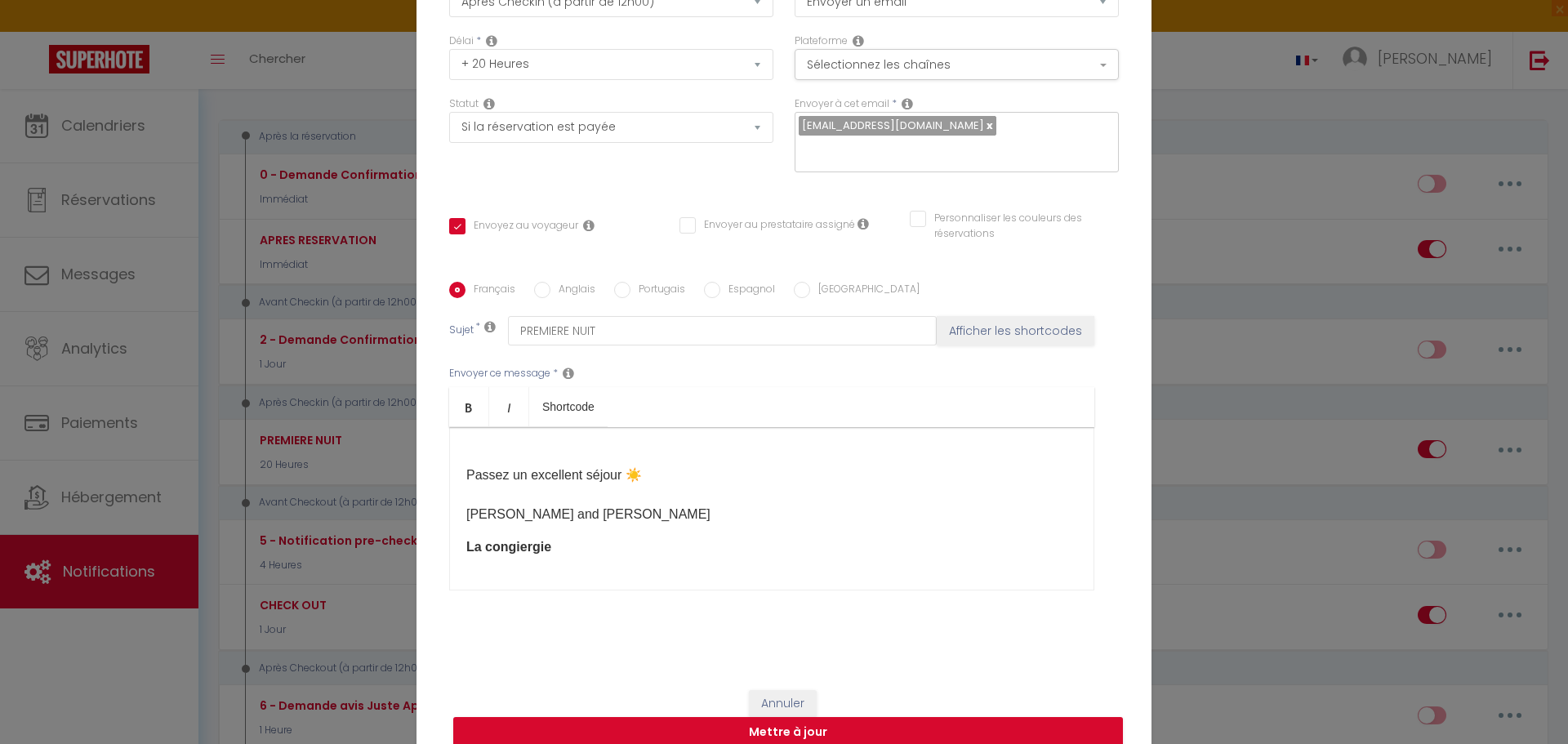
click at [927, 141] on input "text" at bounding box center [953, 150] width 308 height 21
click at [984, 133] on link at bounding box center [988, 126] width 9 height 16
checkbox input "true"
checkbox input "false"
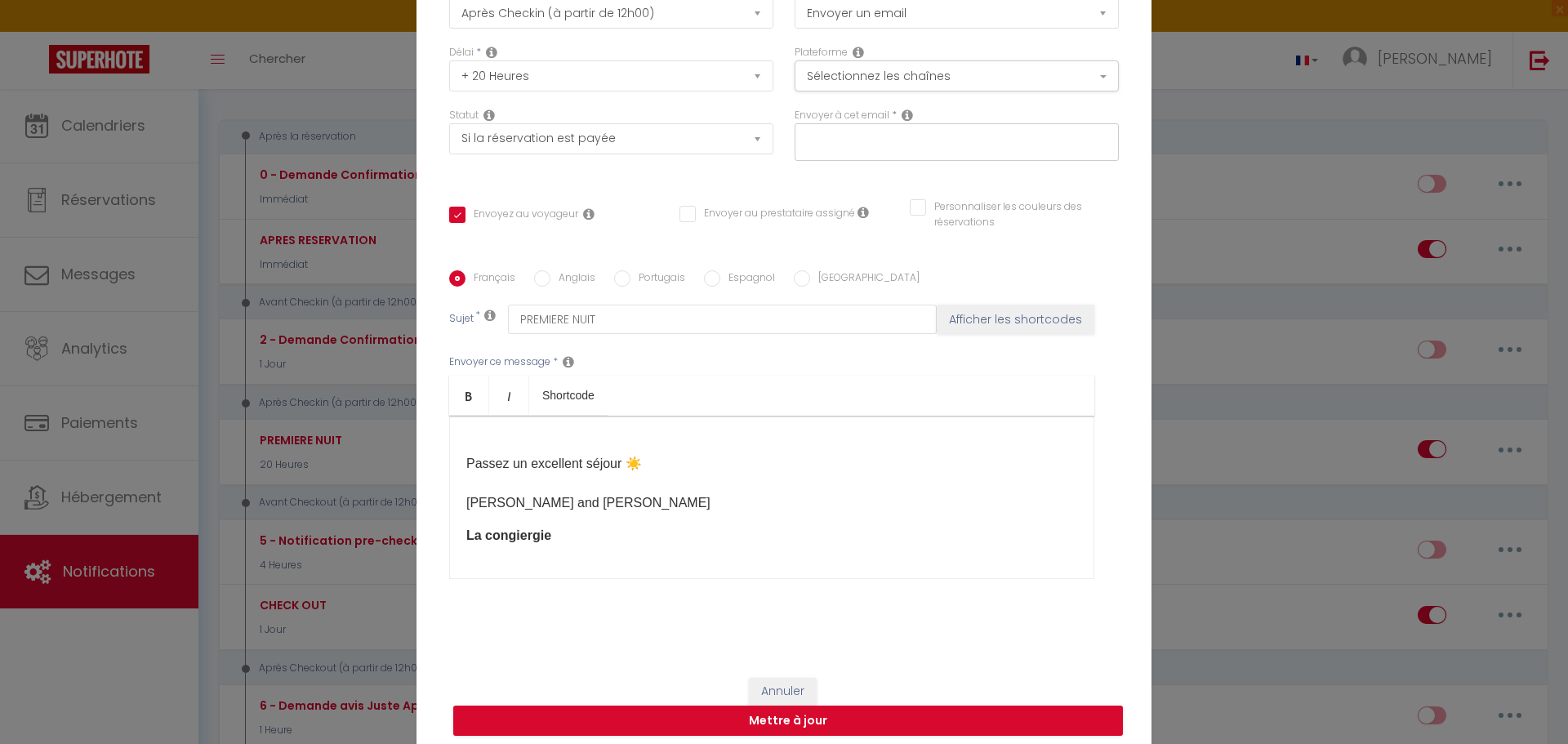
click at [899, 138] on input "text" at bounding box center [953, 139] width 308 height 21
type input "laco"
checkbox input "true"
checkbox input "false"
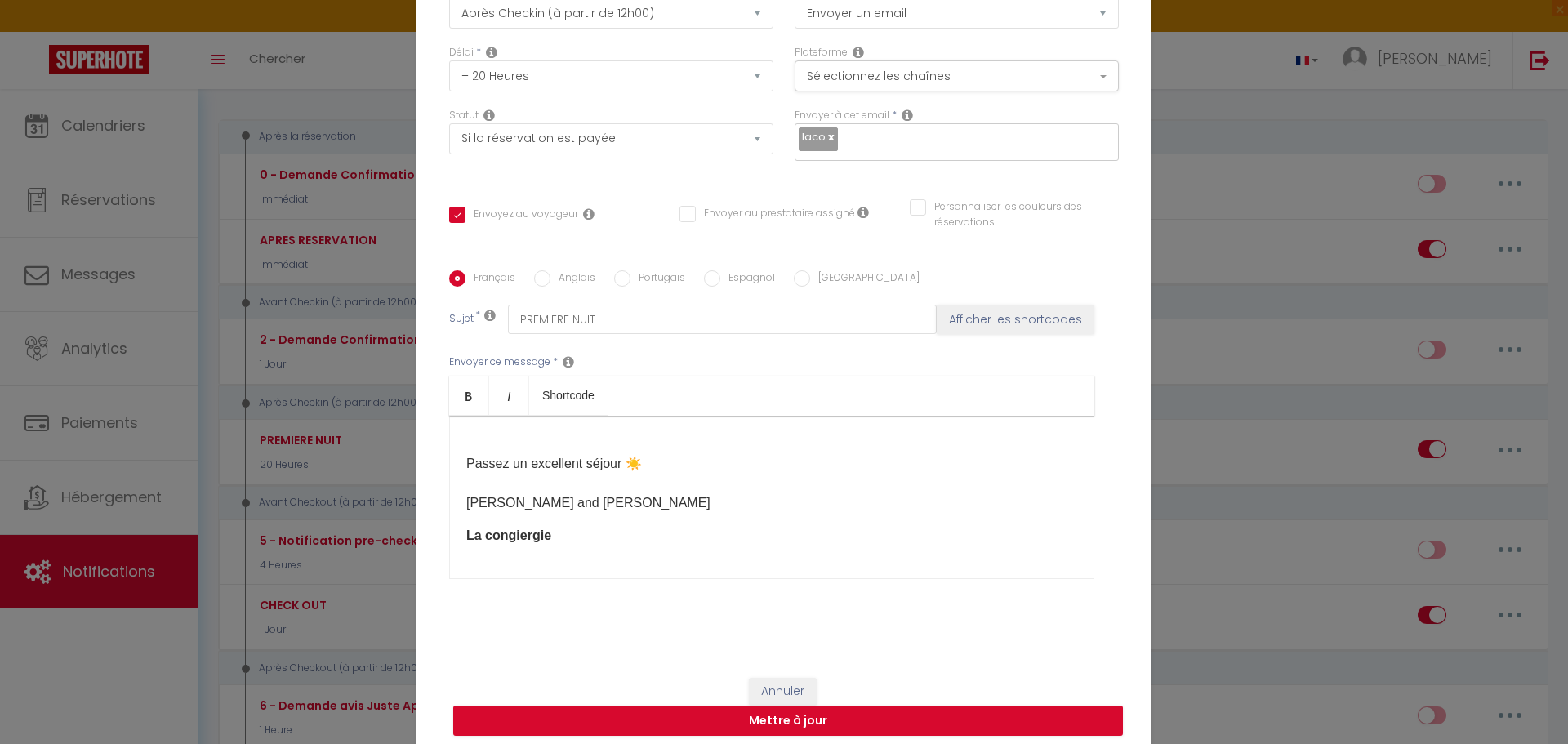
click at [826, 138] on link at bounding box center [830, 137] width 9 height 16
checkbox input "true"
checkbox input "false"
click at [837, 138] on input "text" at bounding box center [953, 139] width 308 height 21
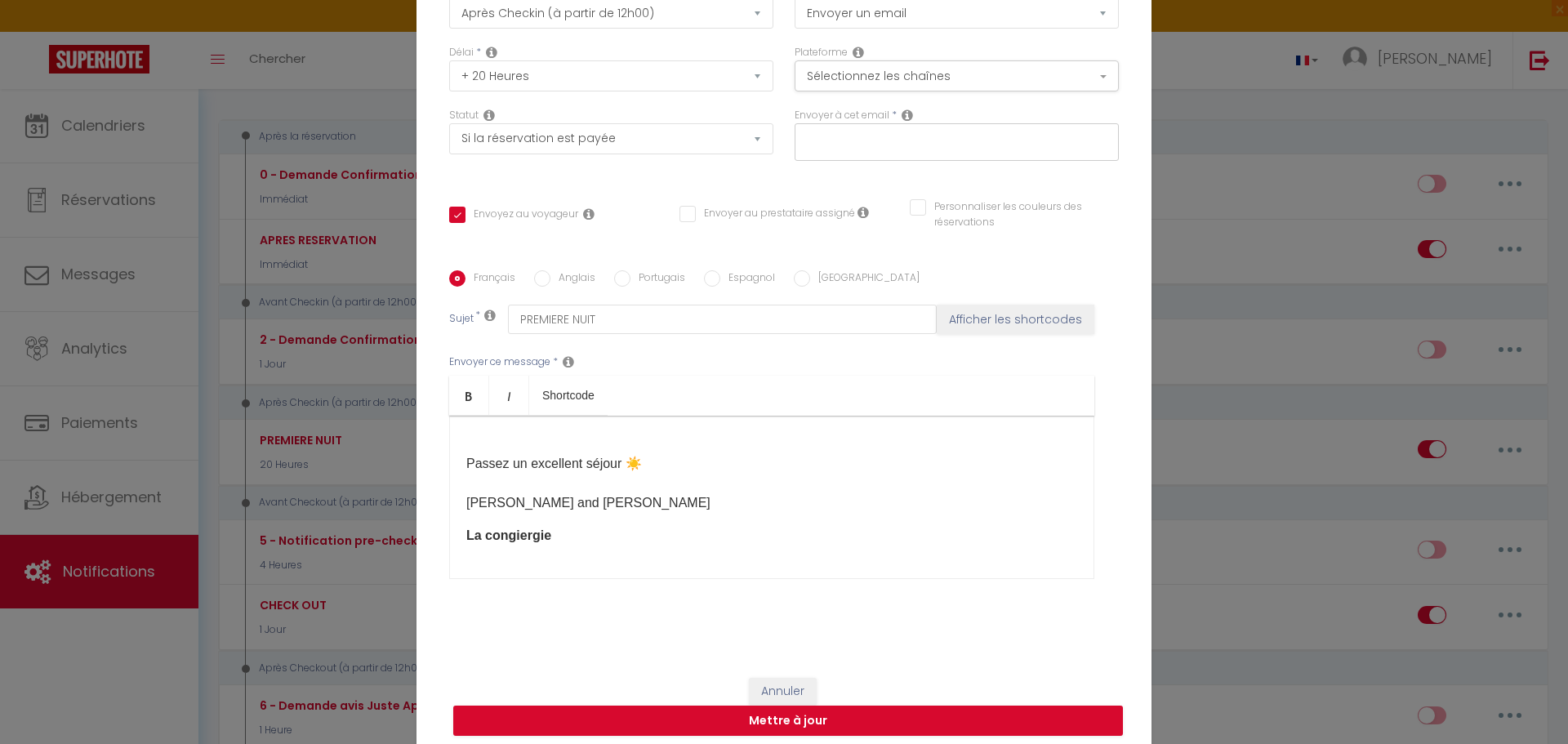
paste input "[EMAIL_ADDRESS][DOMAIN_NAME]"
type input "[EMAIL_ADDRESS][DOMAIN_NAME]"
checkbox input "true"
checkbox input "false"
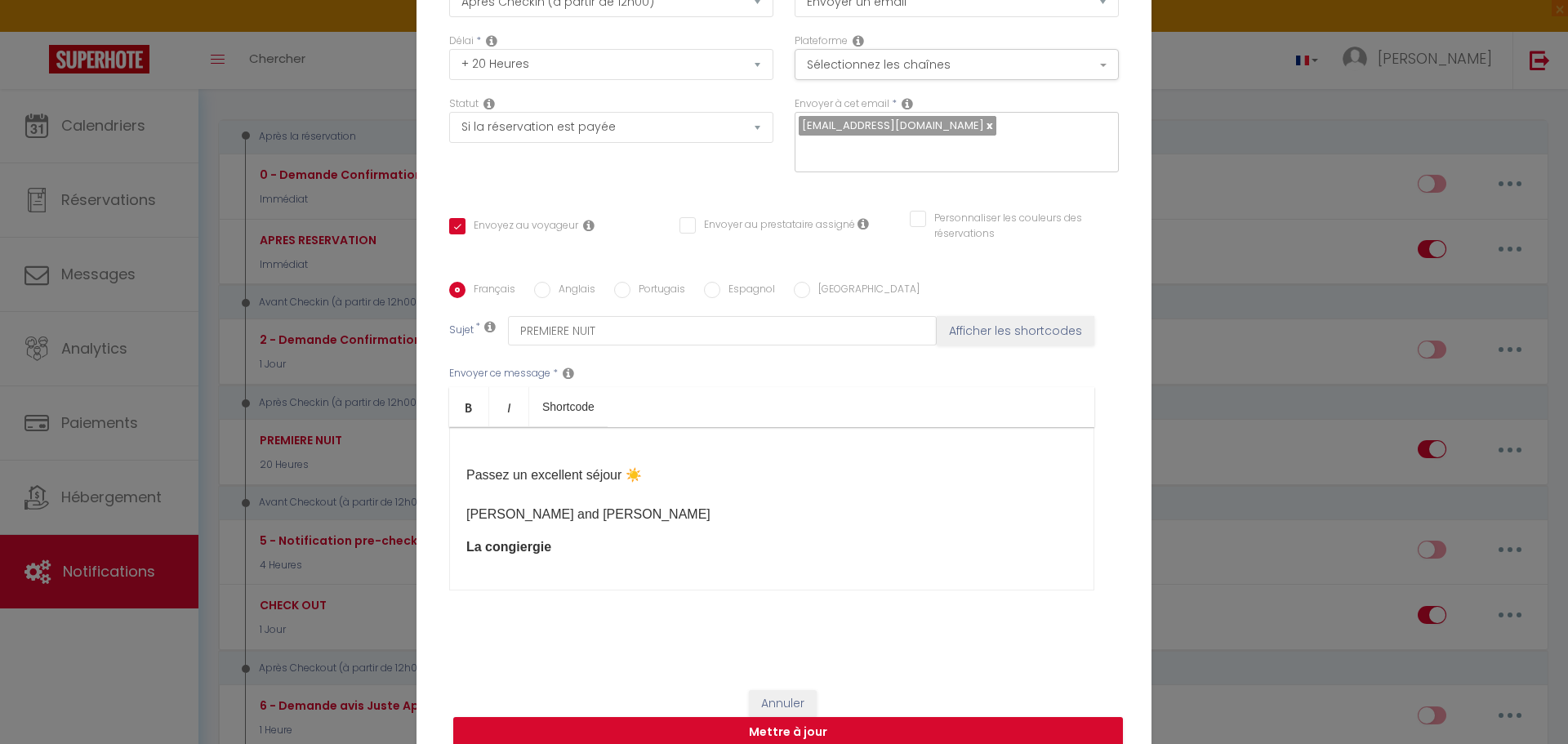
click at [506, 540] on b "La congiergie" at bounding box center [509, 547] width 85 height 14
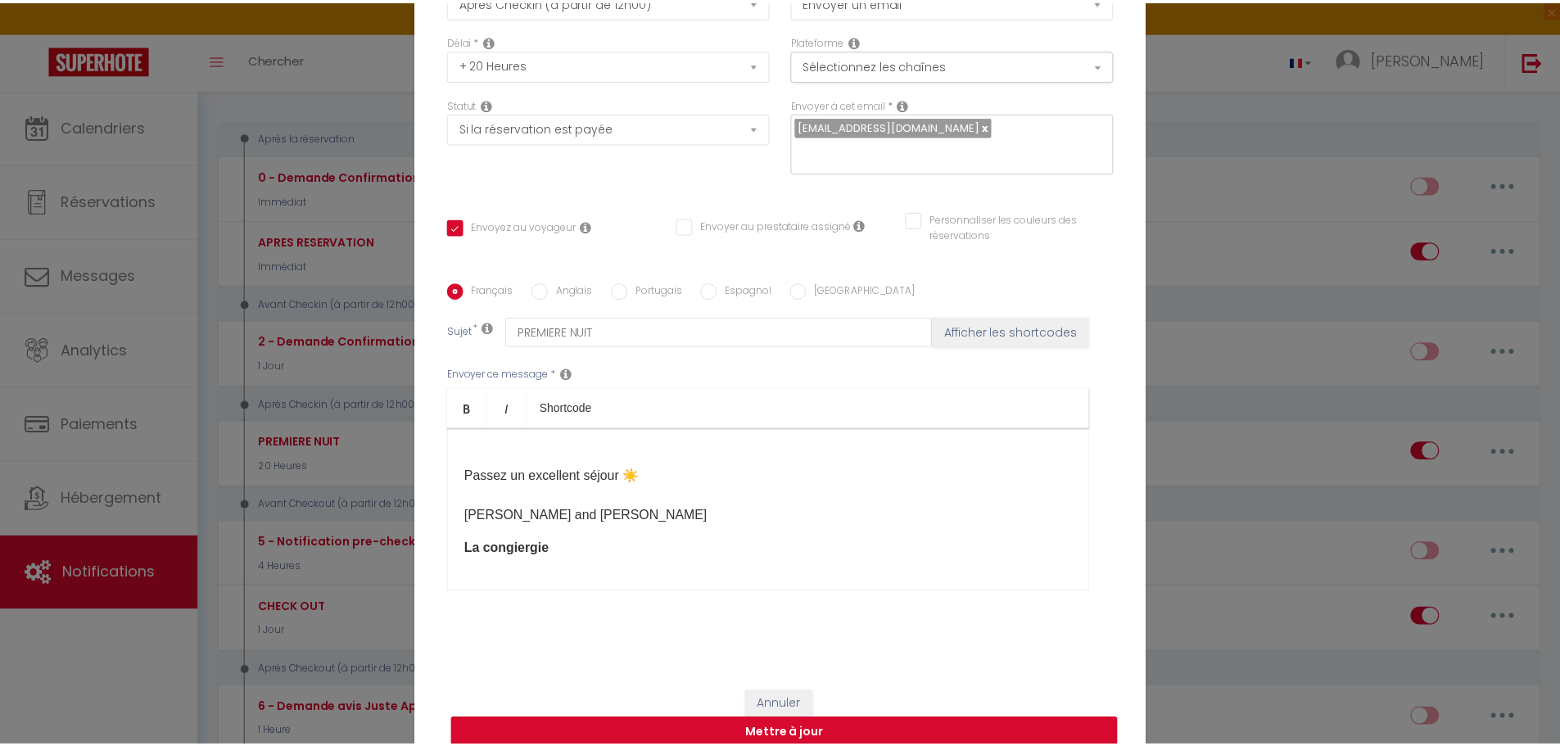
scroll to position [133, 0]
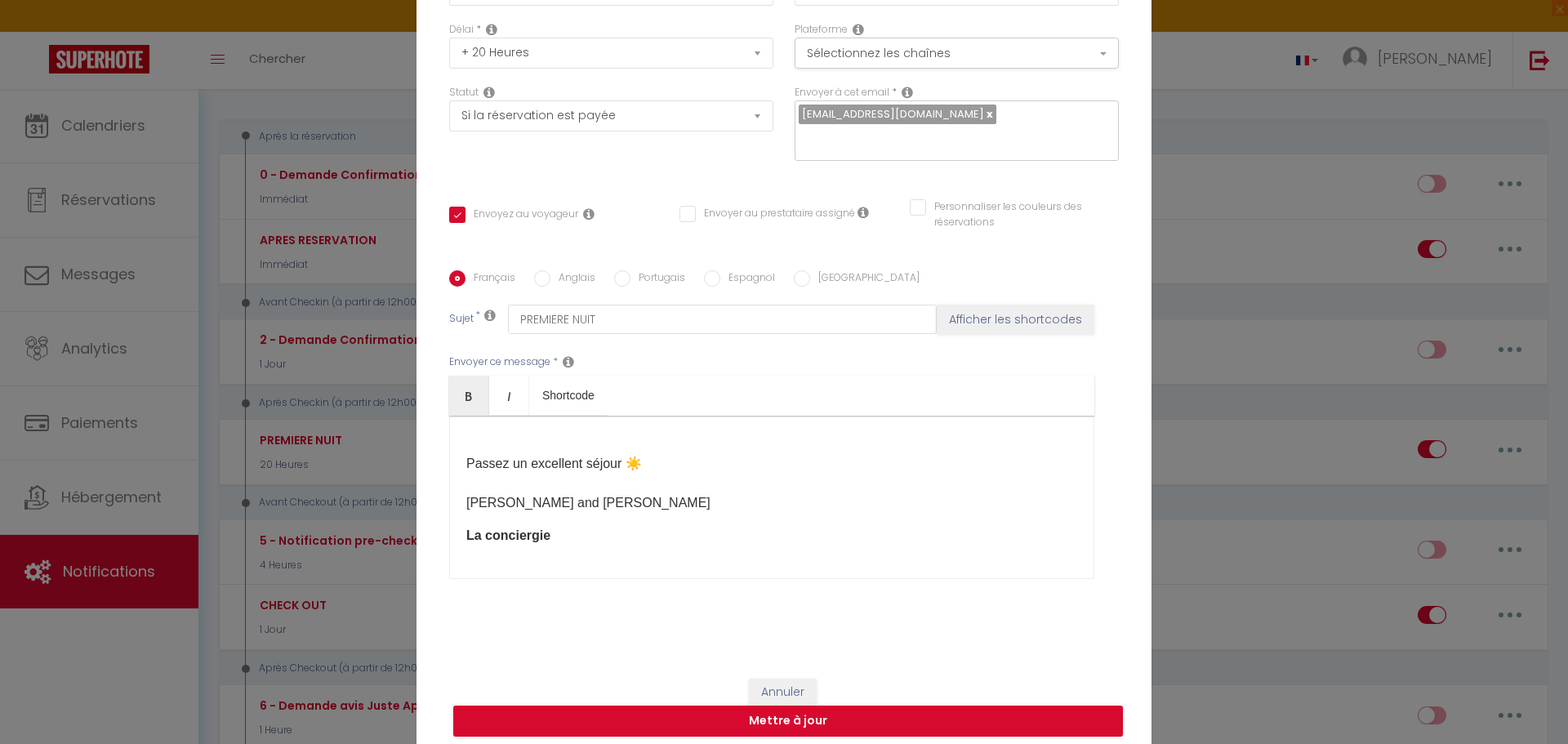
click at [530, 536] on b "La conciergie" at bounding box center [509, 536] width 84 height 14
click at [751, 715] on button "Mettre à jour" at bounding box center [787, 721] width 669 height 31
checkbox input "true"
checkbox input "false"
